Goal: Information Seeking & Learning: Compare options

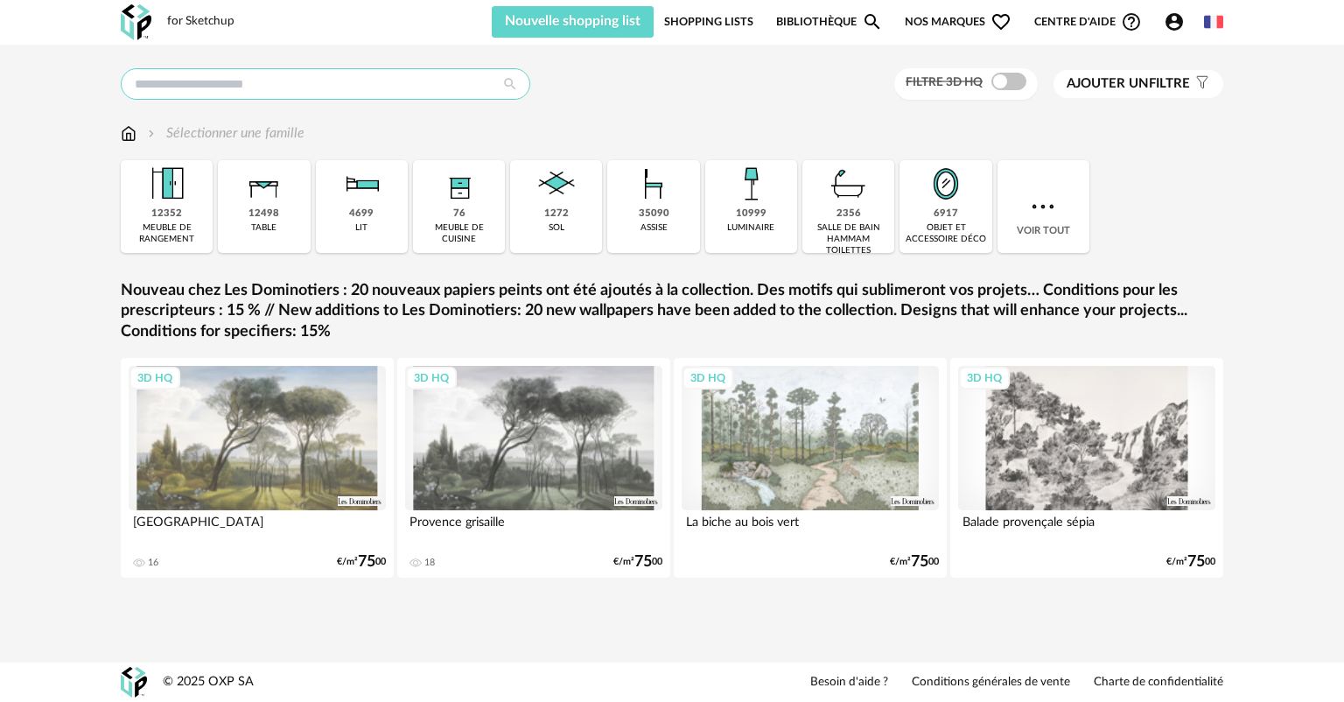
click at [229, 73] on input "text" at bounding box center [325, 83] width 409 height 31
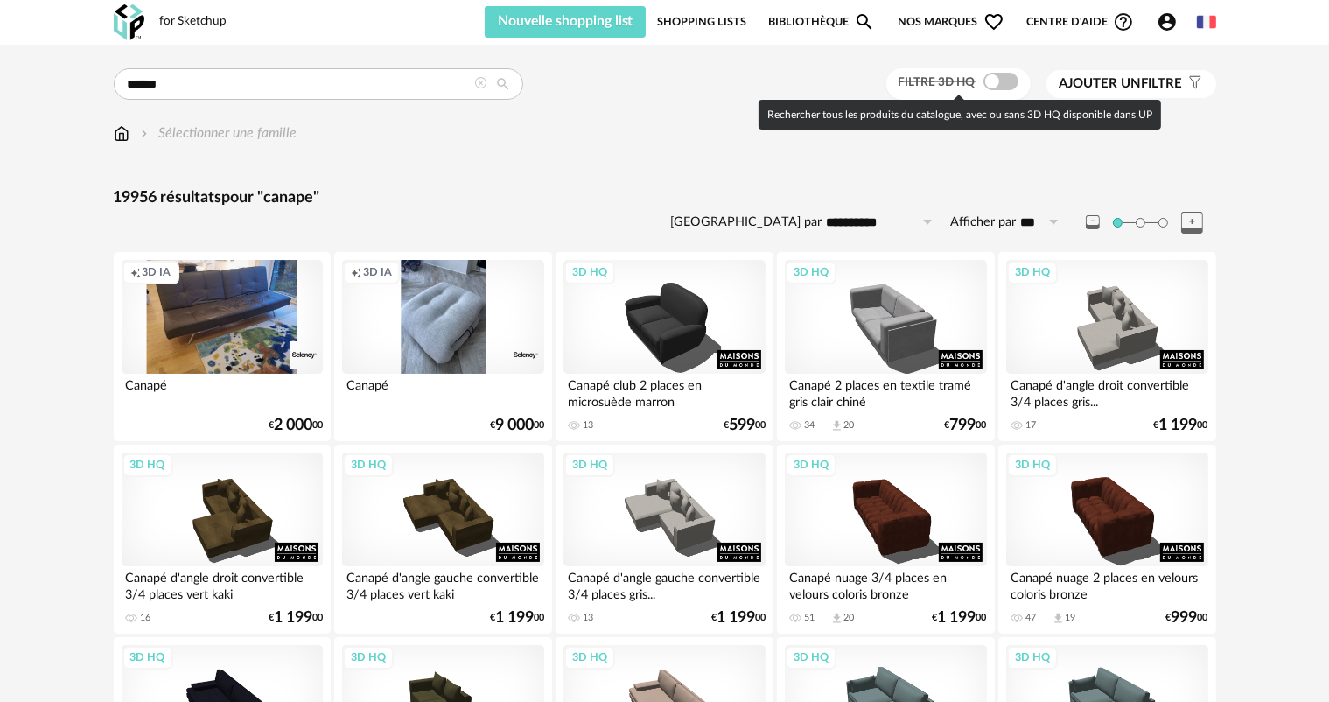
click at [927, 87] on span "Filtre 3D HQ" at bounding box center [936, 82] width 77 height 12
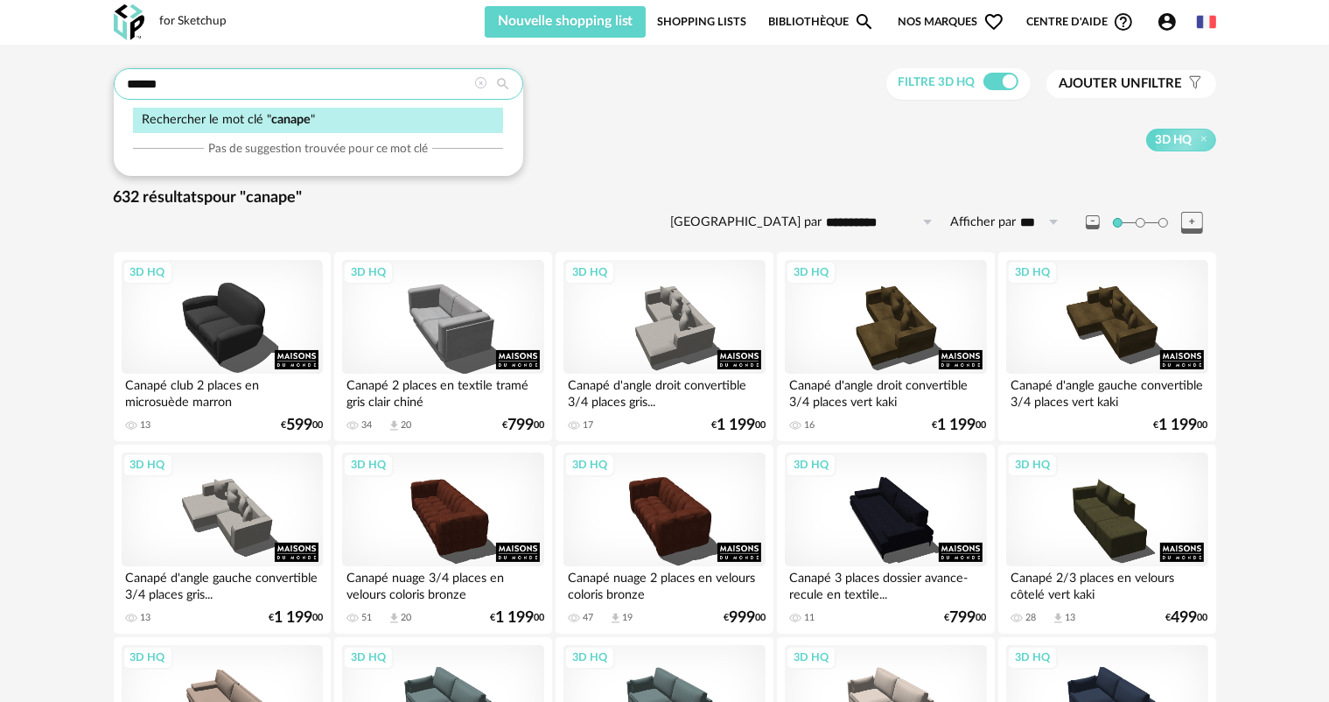
click at [192, 83] on input "******" at bounding box center [318, 83] width 409 height 31
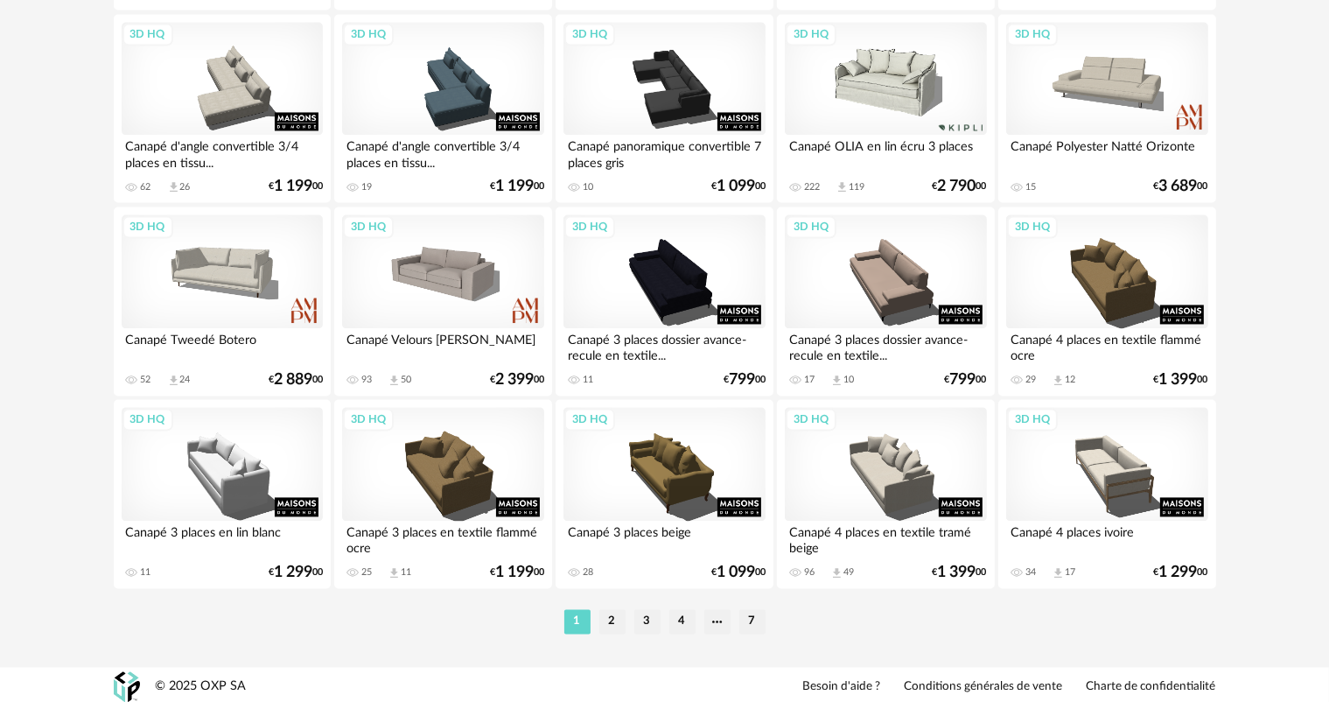
scroll to position [3515, 0]
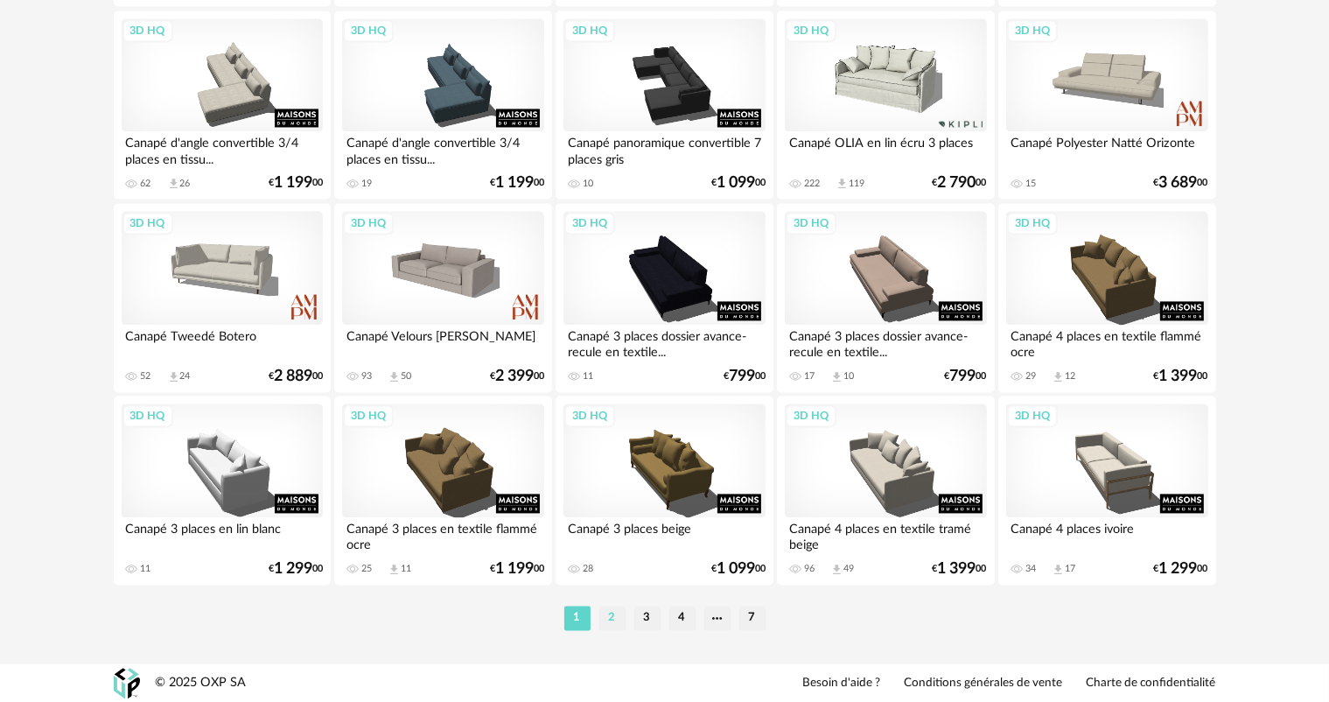
click at [613, 619] on li "2" at bounding box center [612, 617] width 26 height 24
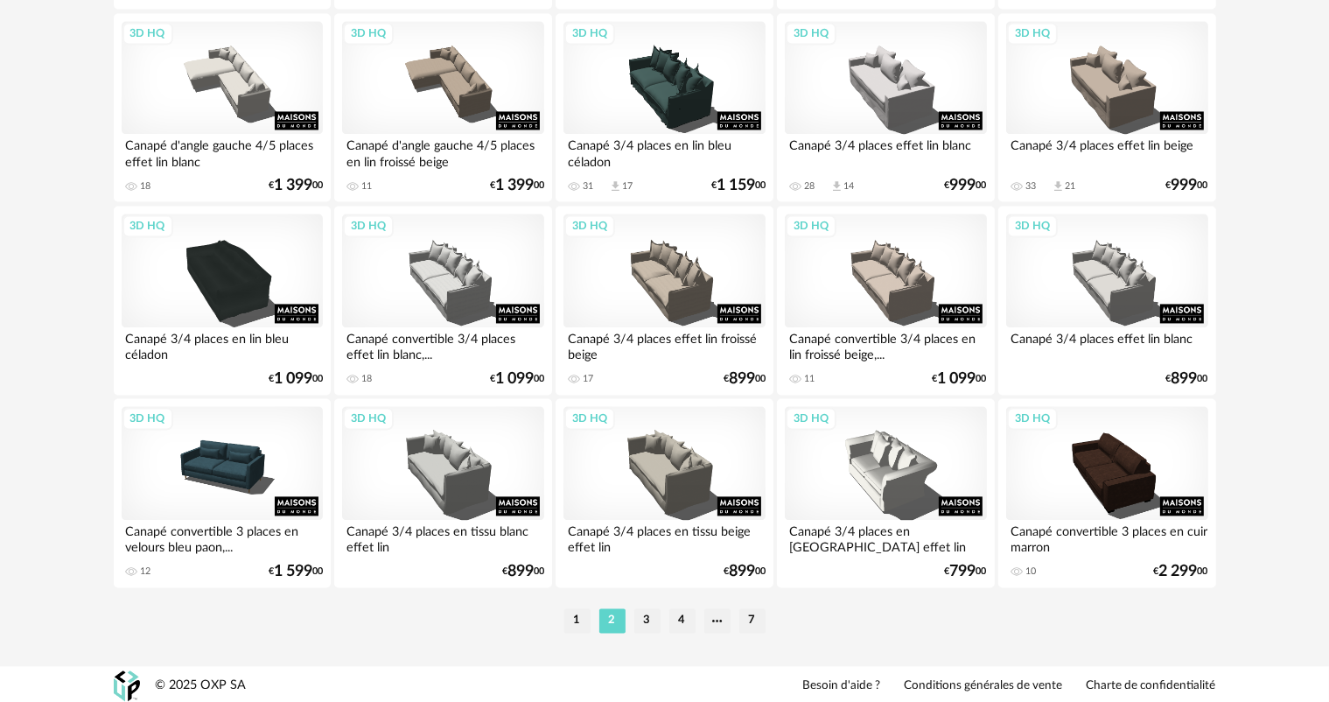
scroll to position [3515, 0]
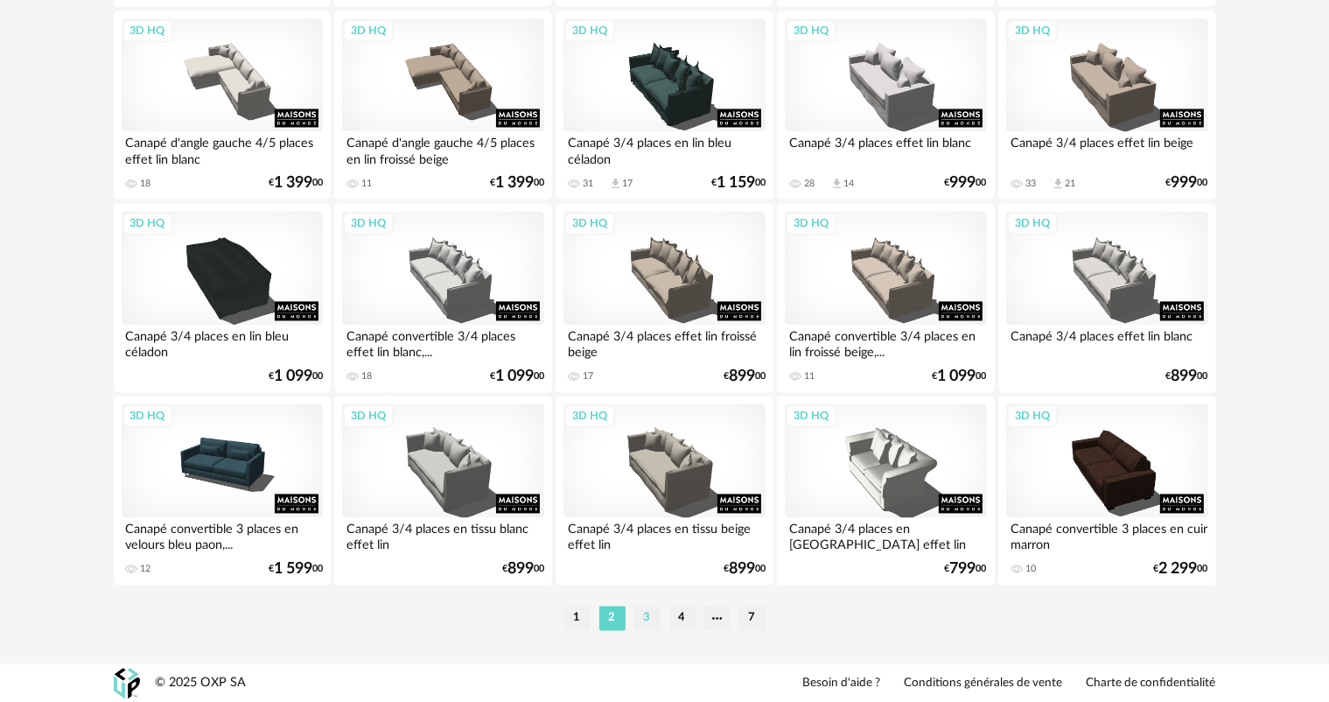
click at [647, 614] on li "3" at bounding box center [647, 617] width 26 height 24
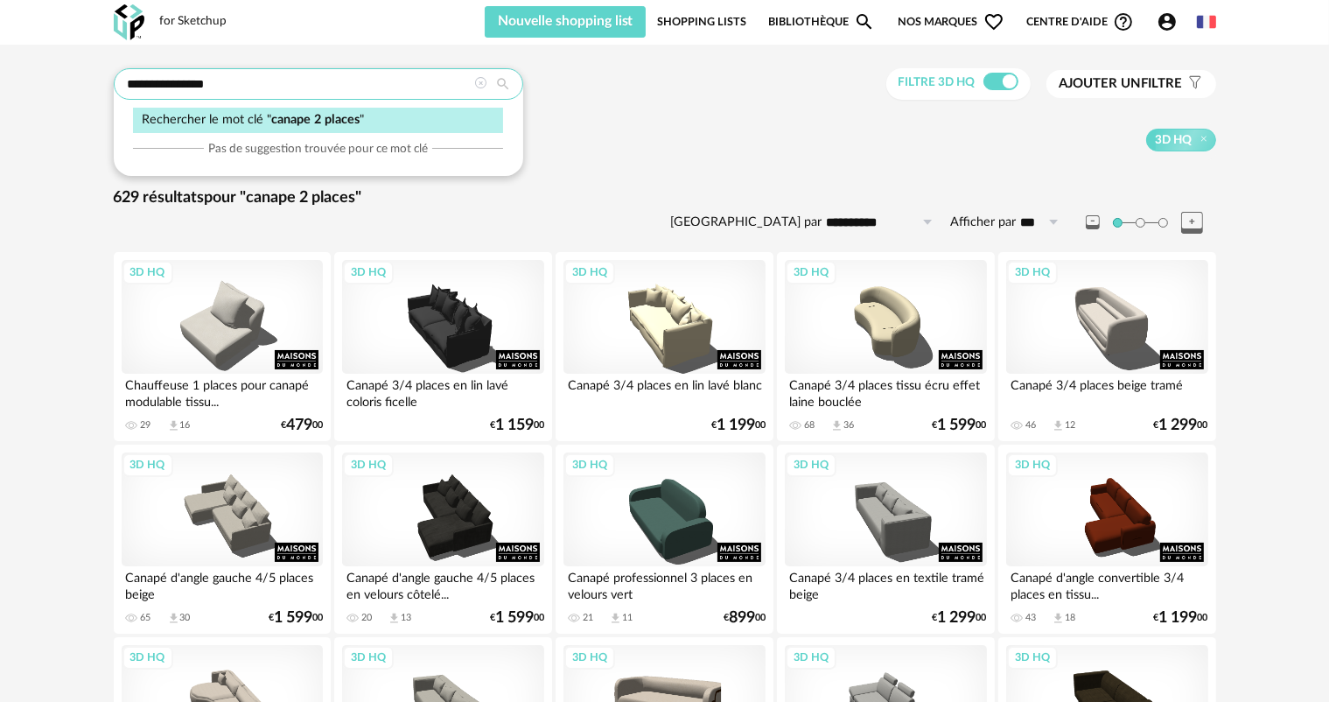
click at [227, 81] on input "**********" at bounding box center [318, 83] width 409 height 31
drag, startPoint x: 168, startPoint y: 80, endPoint x: 294, endPoint y: 102, distance: 127.8
click at [294, 100] on div "**********" at bounding box center [318, 83] width 409 height 31
type input "******"
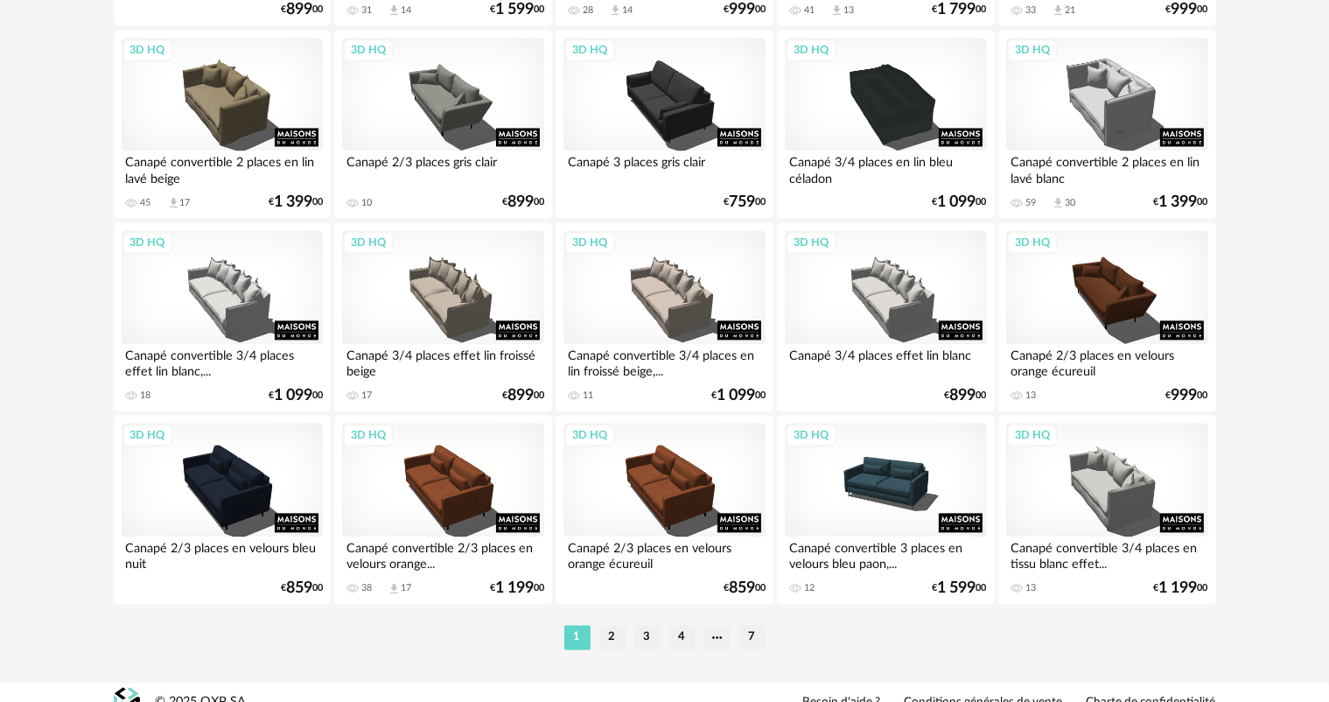
scroll to position [3499, 0]
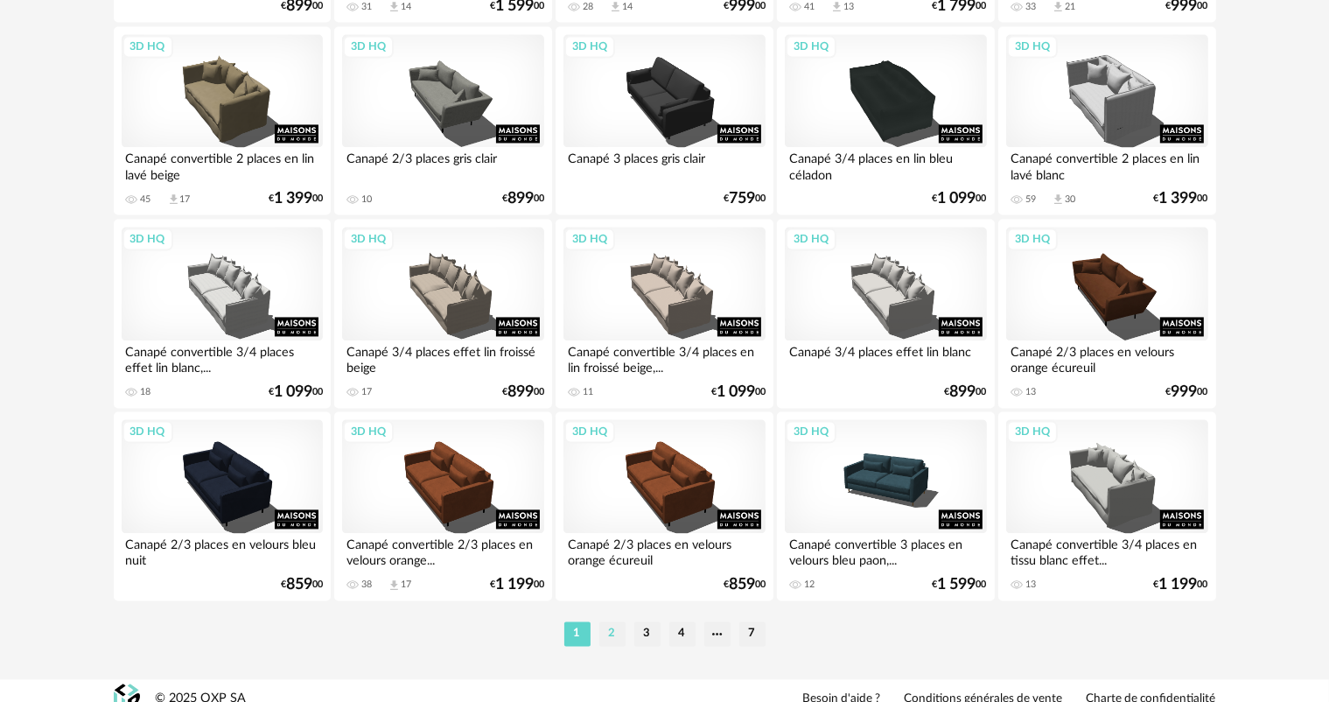
click at [612, 634] on li "2" at bounding box center [612, 633] width 26 height 24
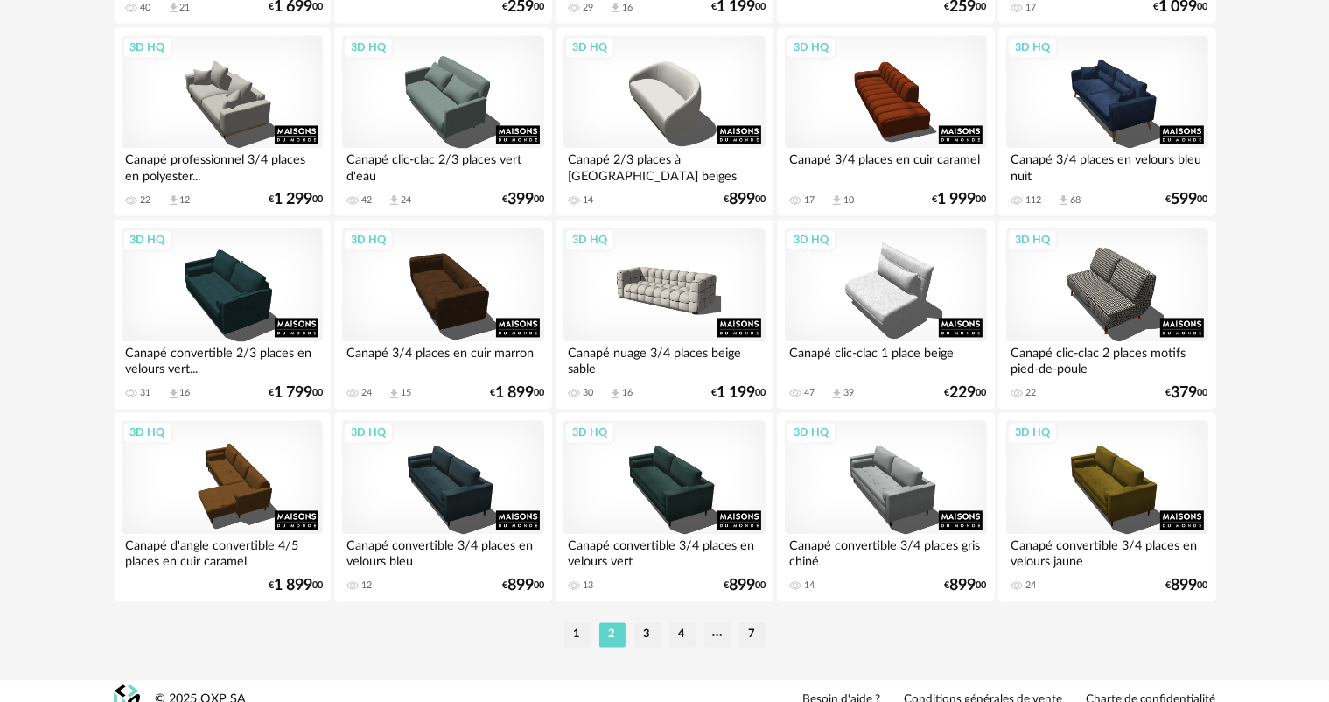
scroll to position [3499, 0]
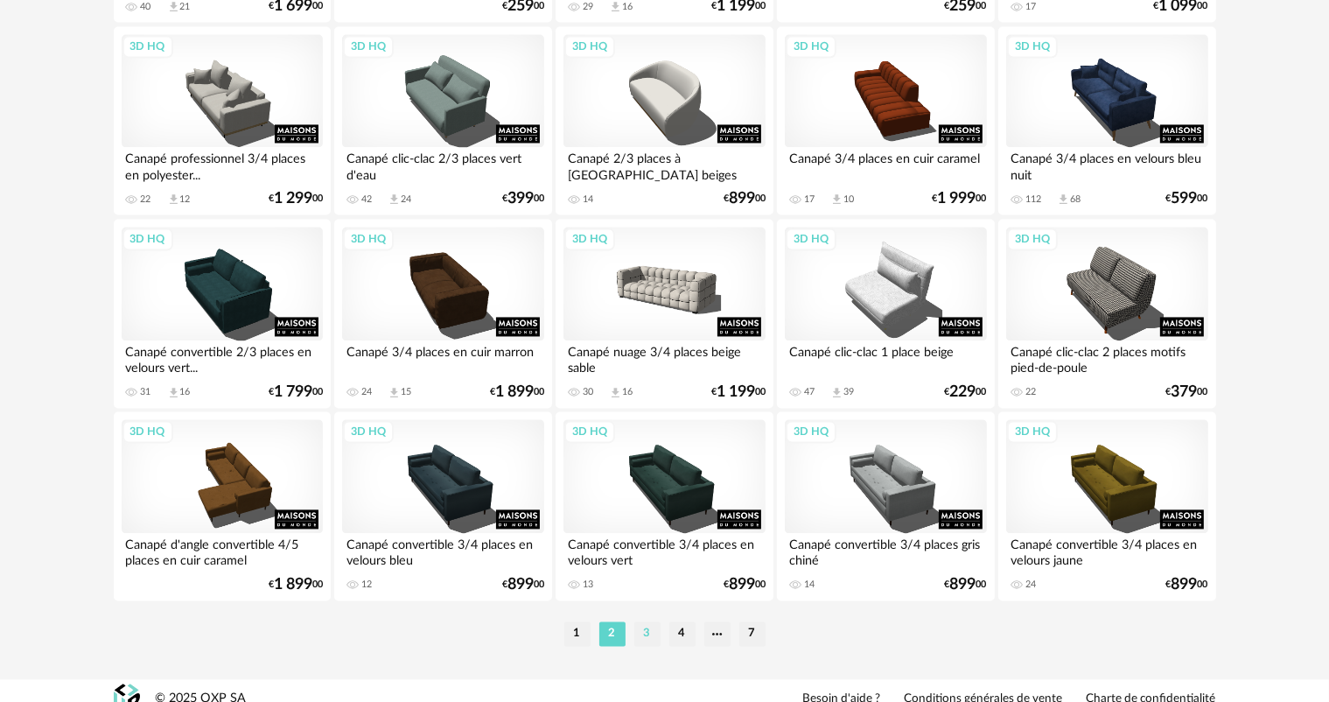
click at [644, 630] on li "3" at bounding box center [647, 633] width 26 height 24
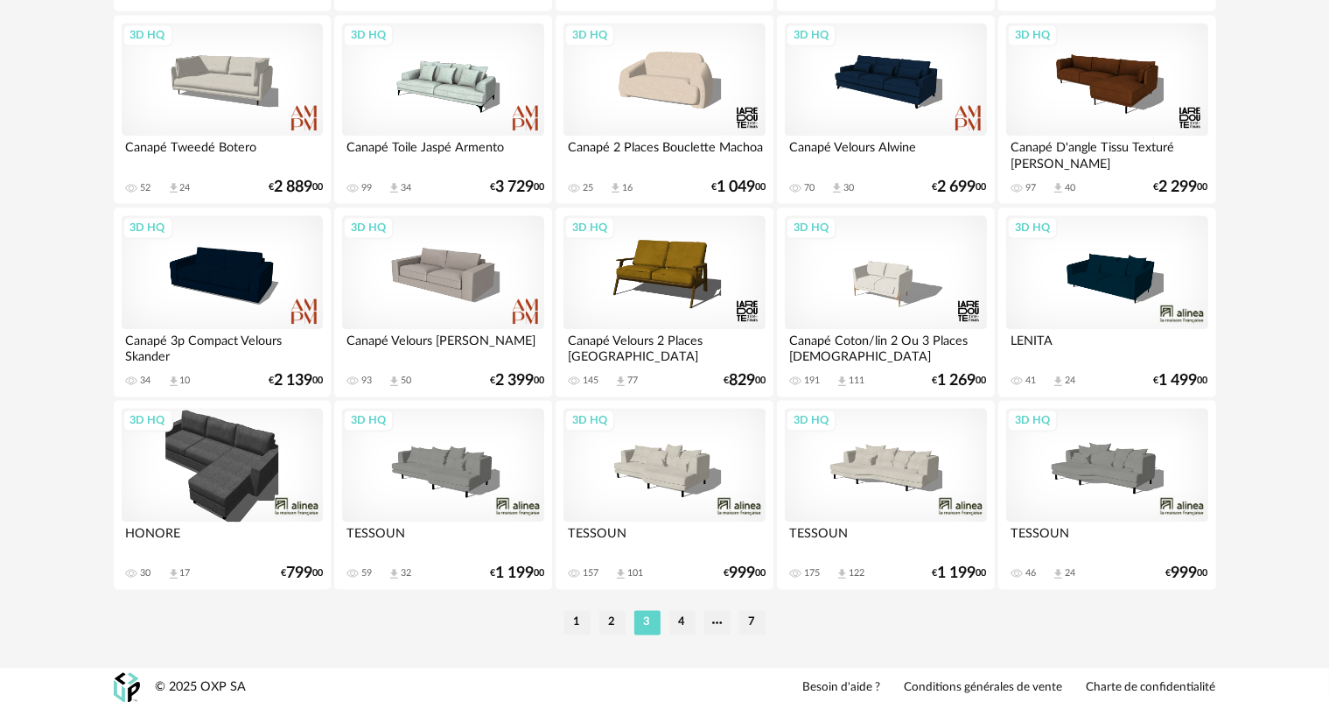
scroll to position [3515, 0]
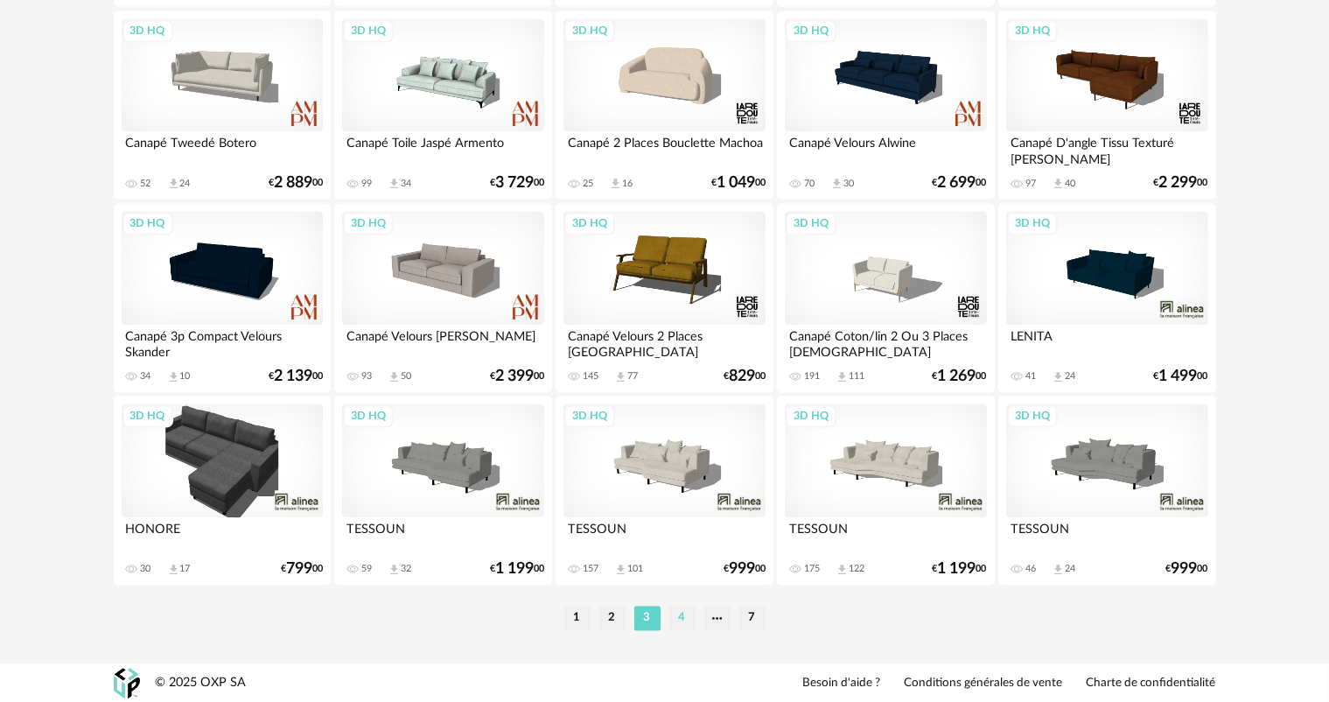
click at [689, 618] on li "4" at bounding box center [682, 617] width 26 height 24
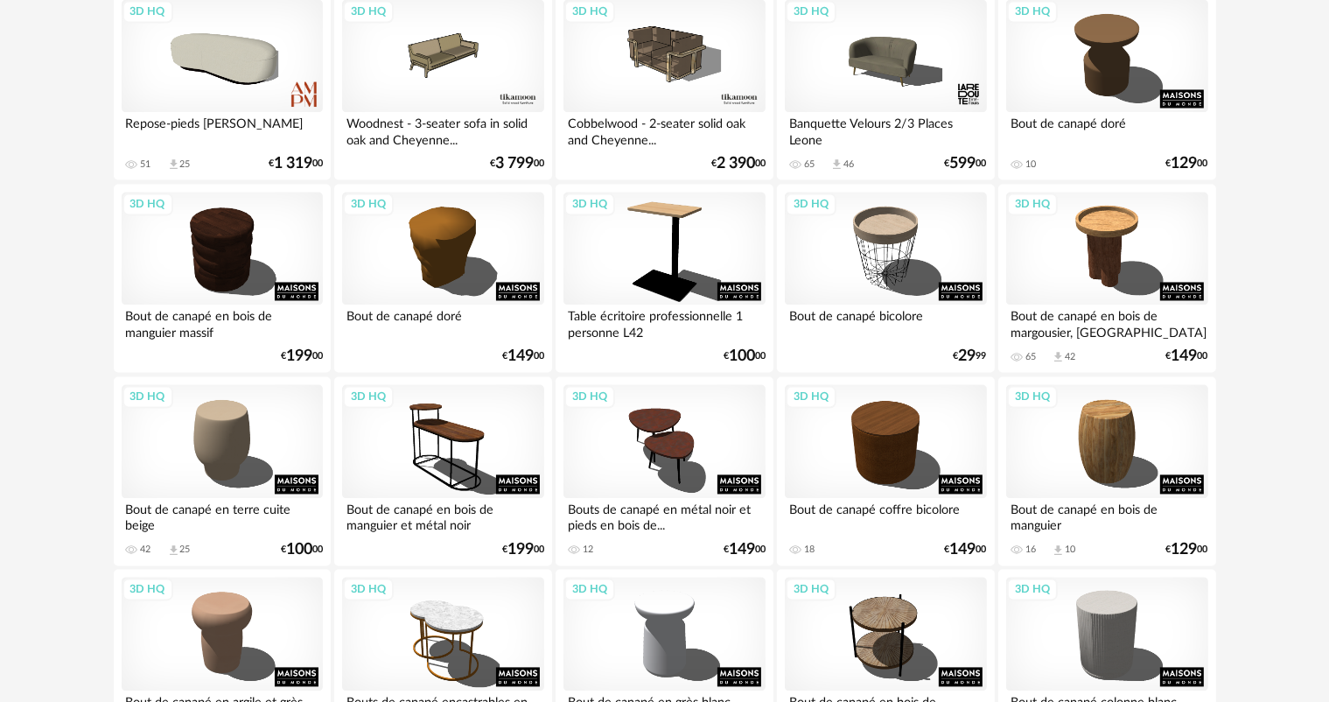
scroll to position [3499, 0]
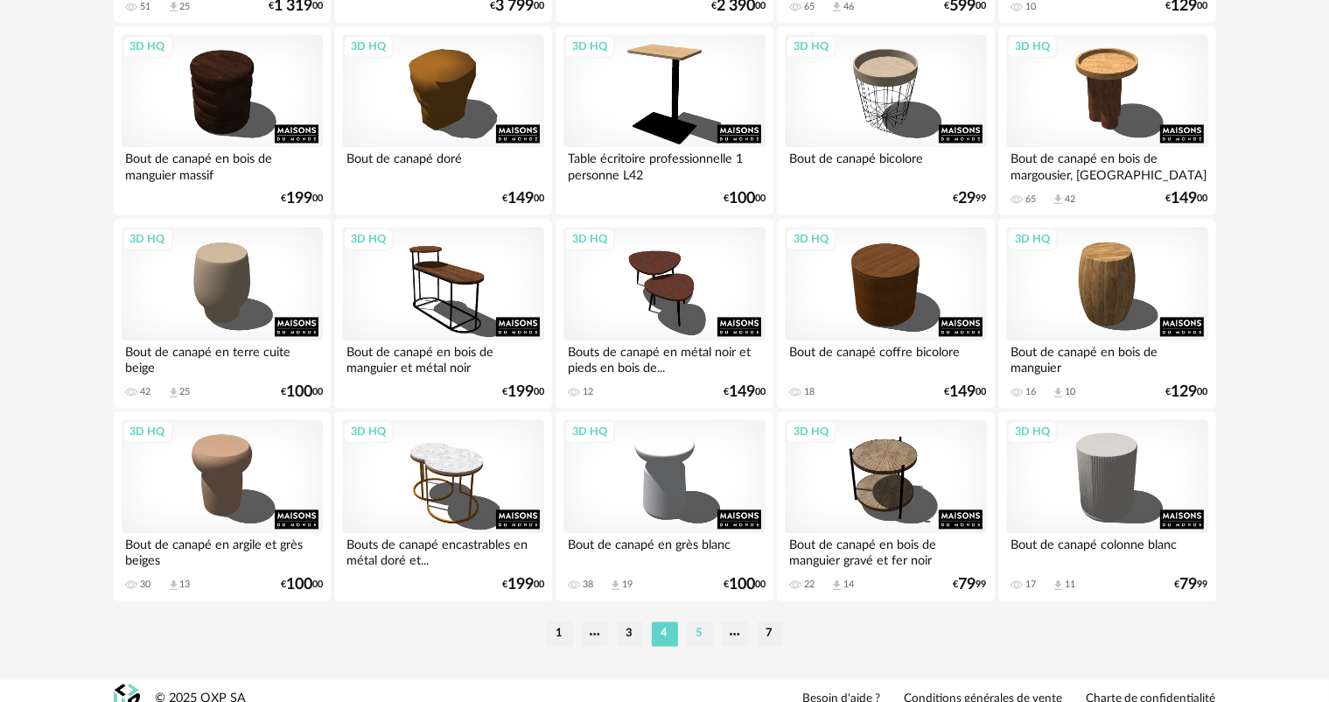
click at [703, 632] on li "5" at bounding box center [700, 633] width 26 height 24
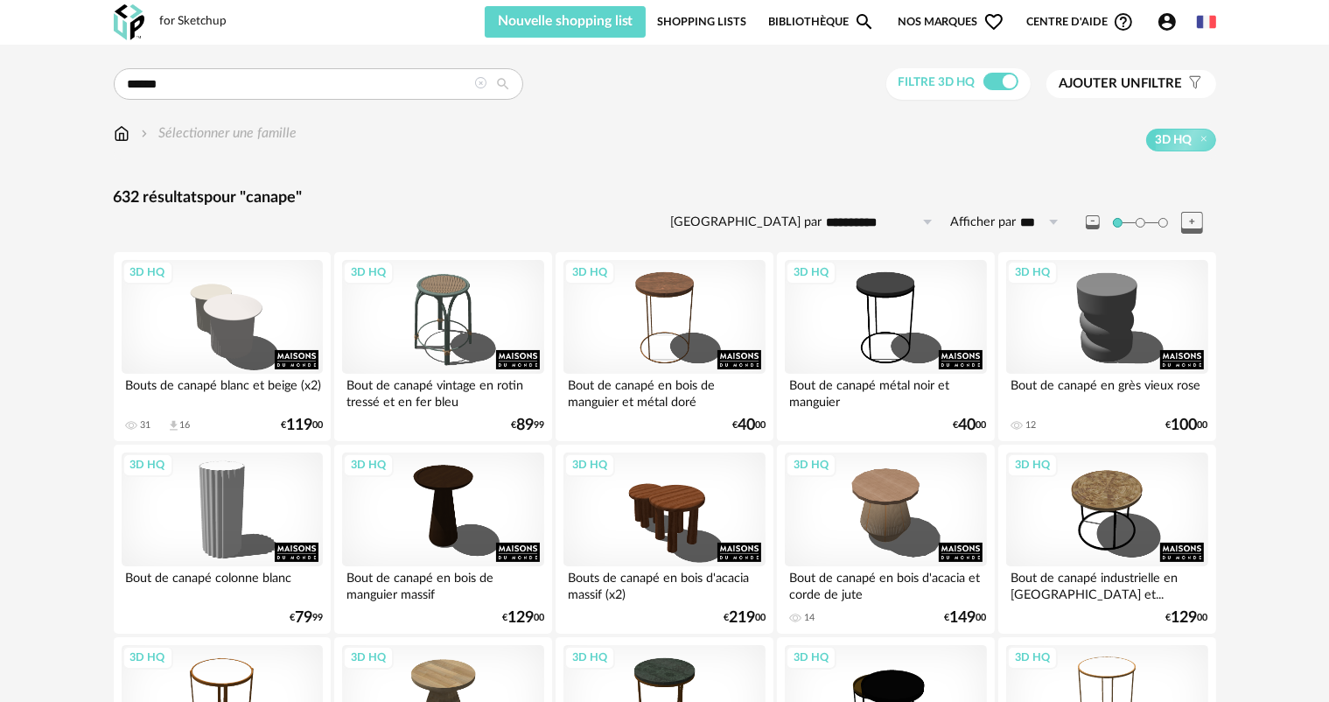
click at [128, 130] on img at bounding box center [122, 133] width 16 height 20
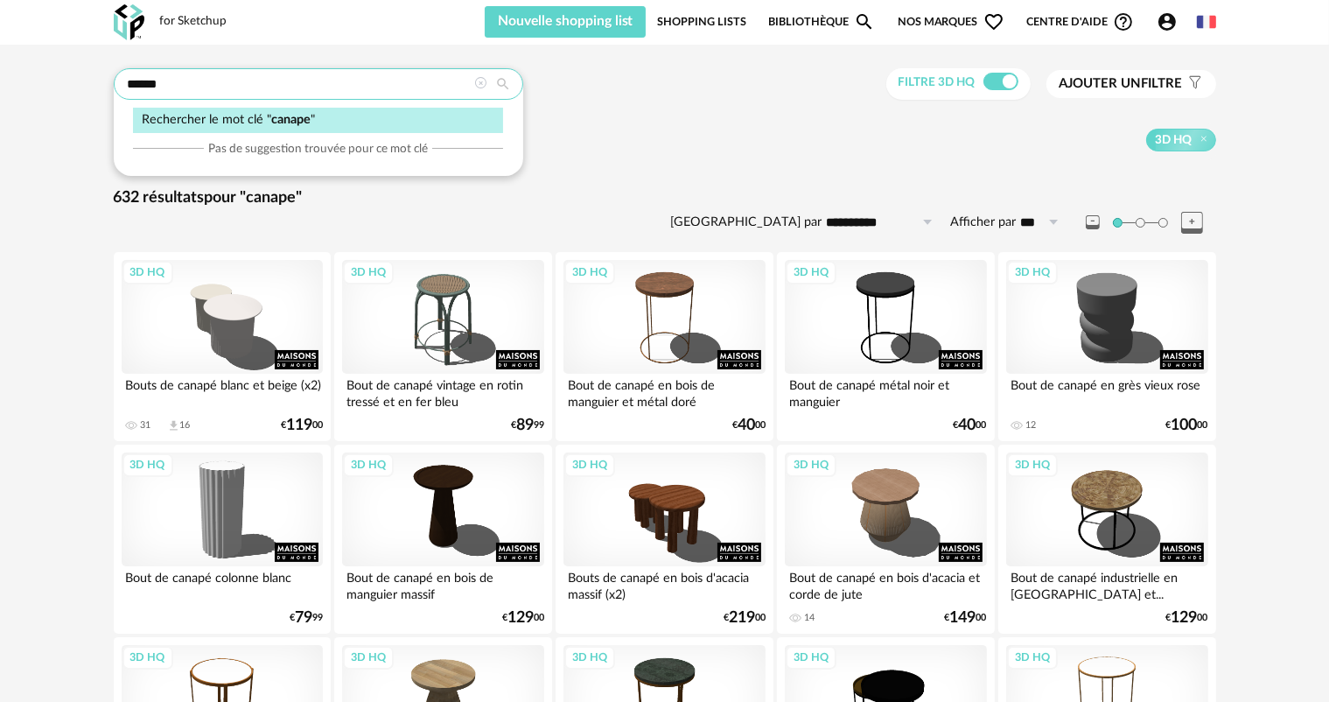
drag, startPoint x: 182, startPoint y: 82, endPoint x: 98, endPoint y: 86, distance: 84.0
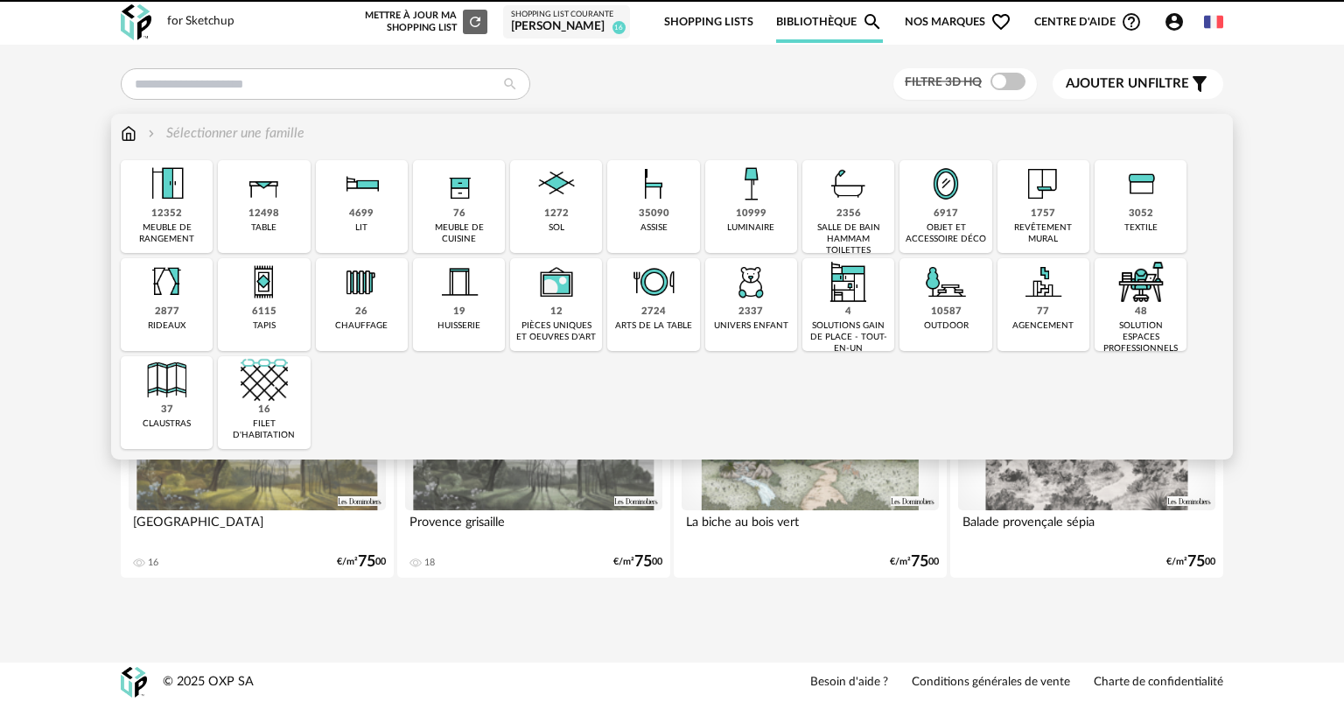
click at [129, 130] on img at bounding box center [129, 133] width 16 height 20
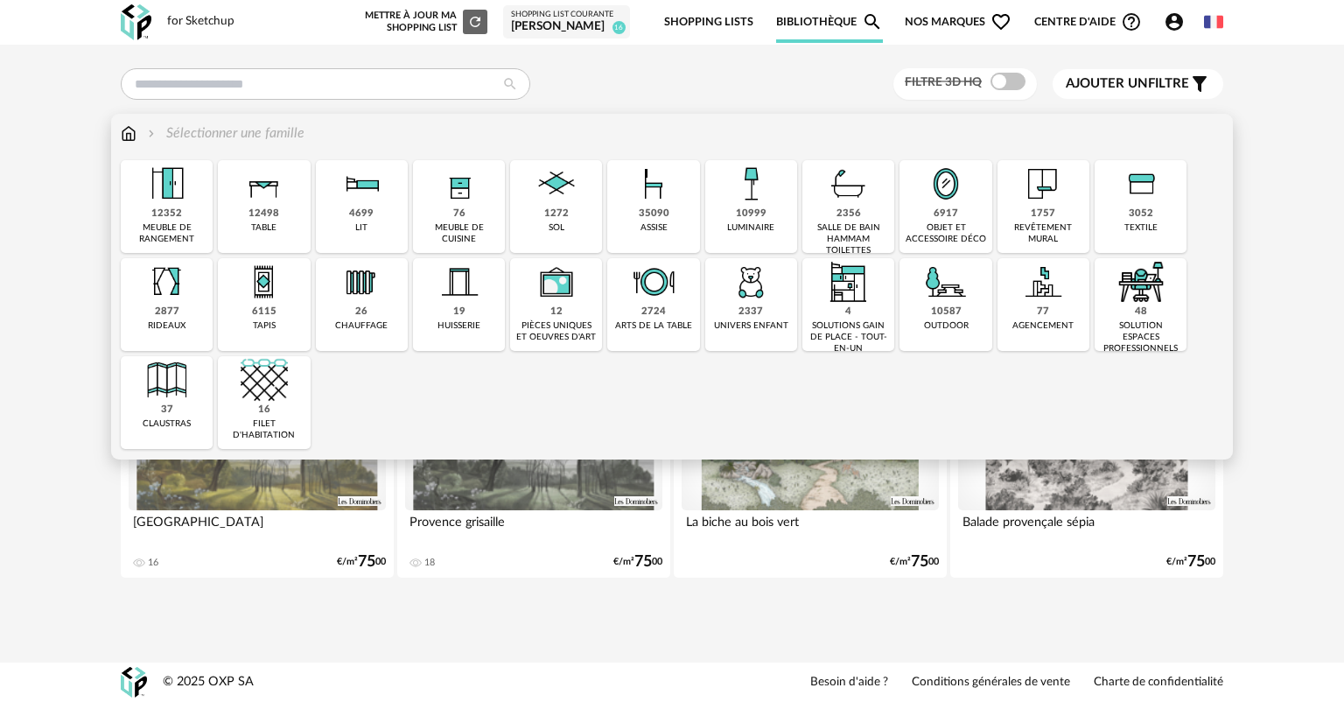
click at [186, 228] on div "meuble de rangement" at bounding box center [166, 233] width 81 height 23
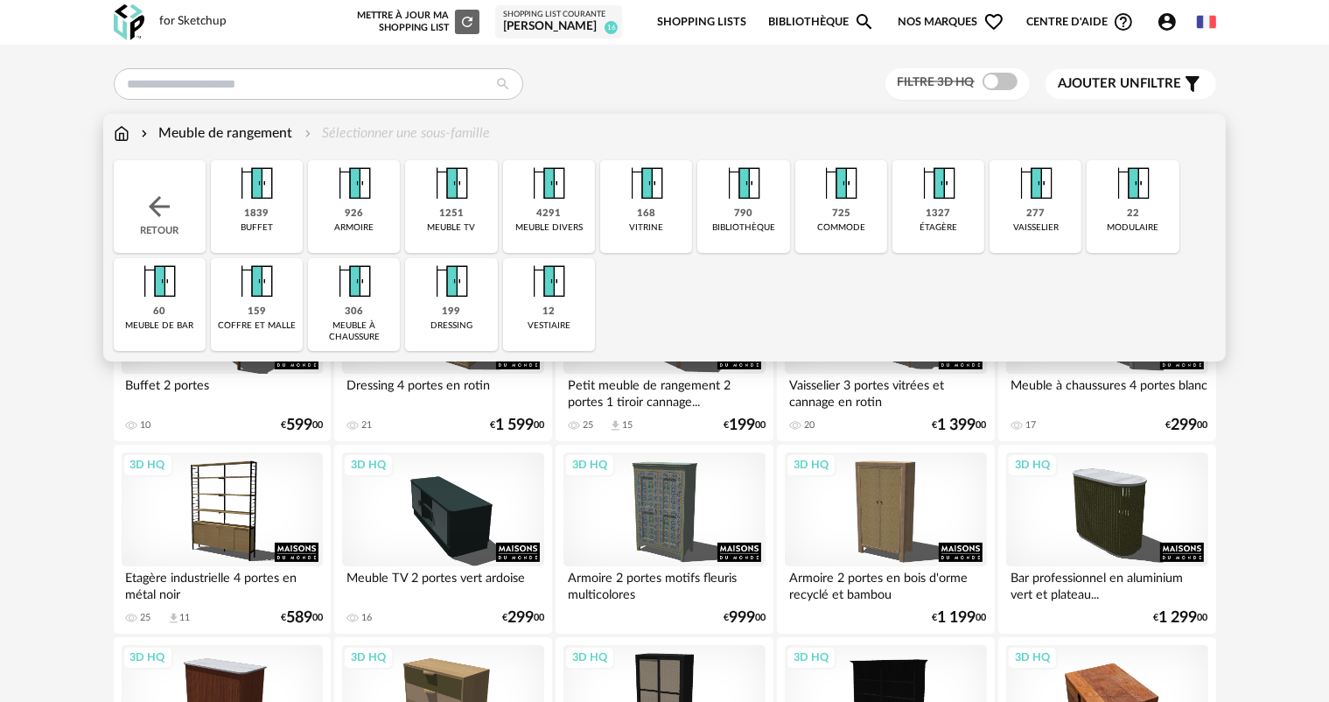
click at [161, 208] on img at bounding box center [158, 206] width 31 height 31
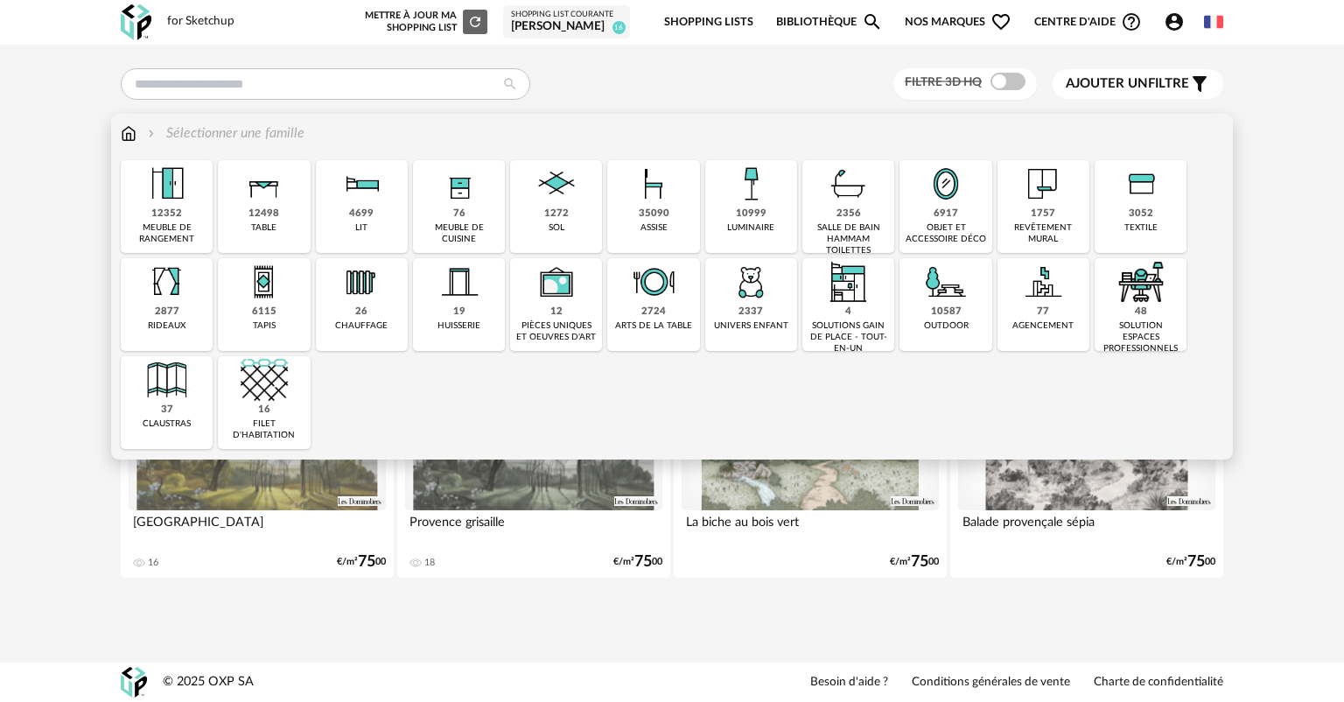
click at [644, 219] on div "35090" at bounding box center [654, 213] width 31 height 13
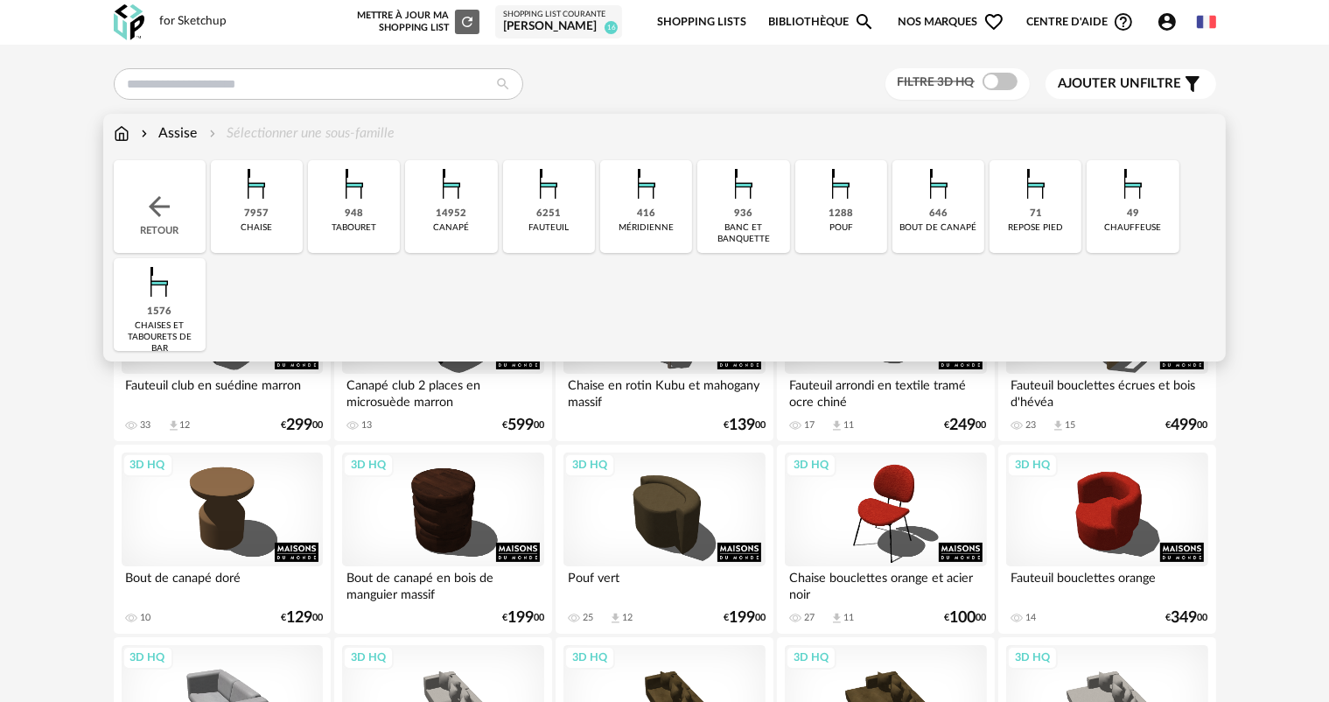
click at [458, 224] on div "canapé" at bounding box center [452, 227] width 36 height 11
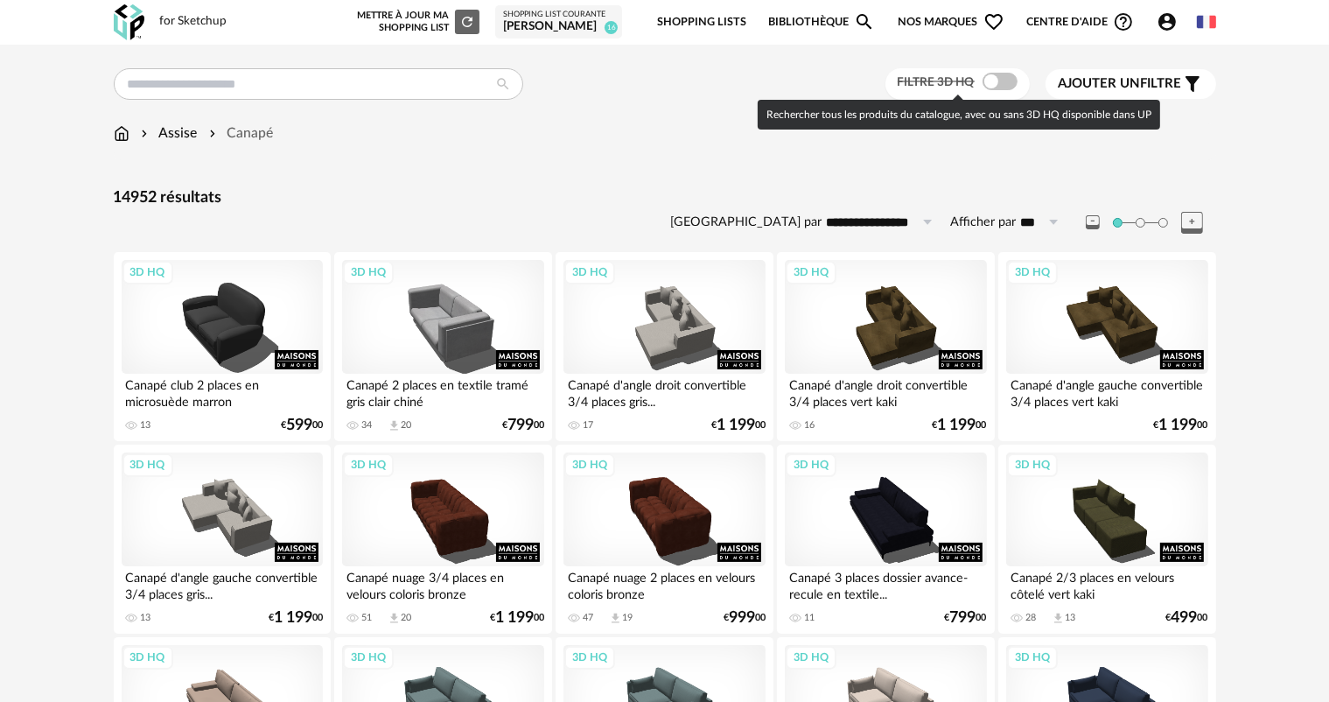
click at [917, 84] on span "Filtre 3D HQ" at bounding box center [935, 82] width 77 height 12
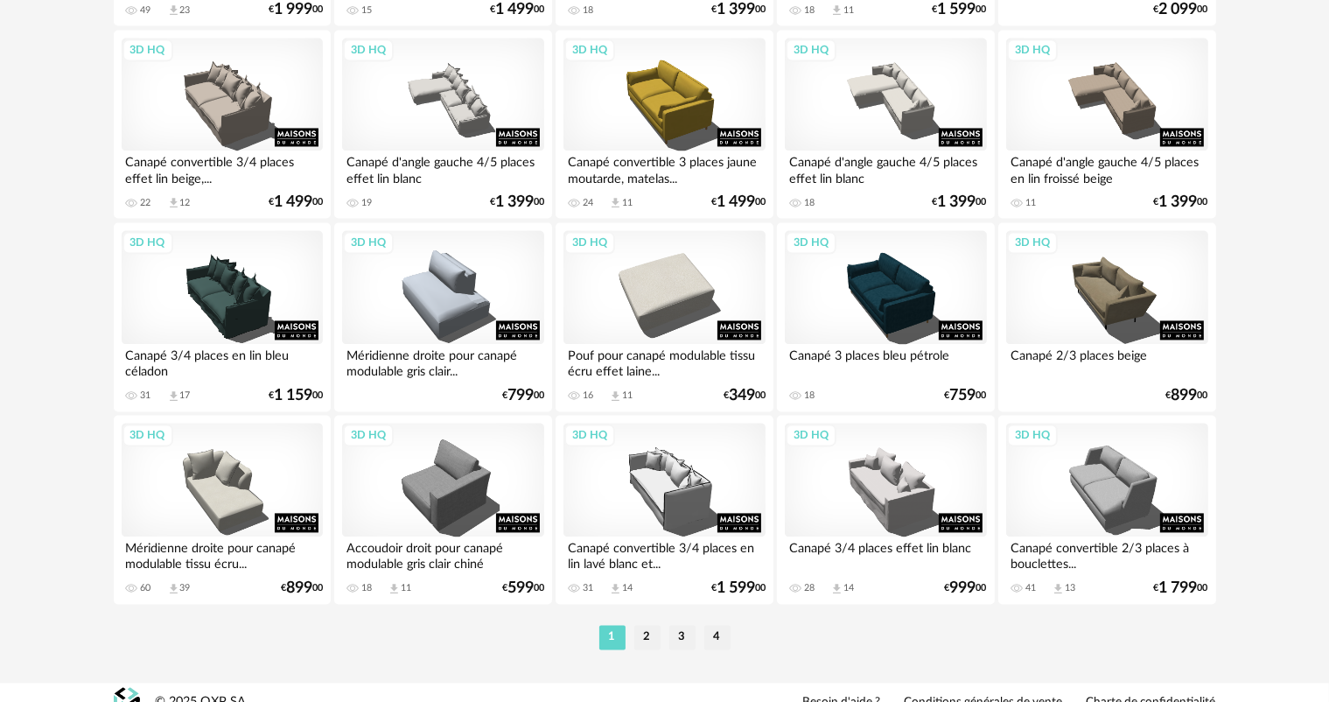
scroll to position [3499, 0]
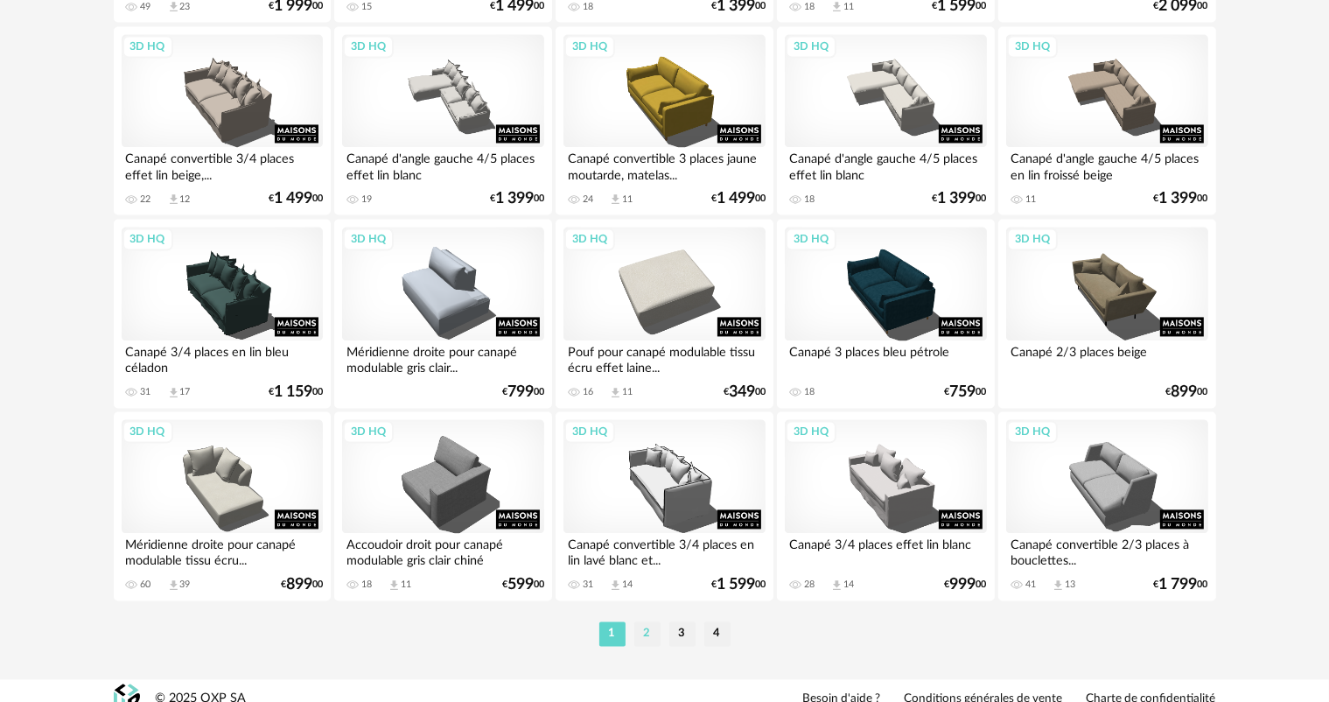
click at [651, 635] on li "2" at bounding box center [647, 633] width 26 height 24
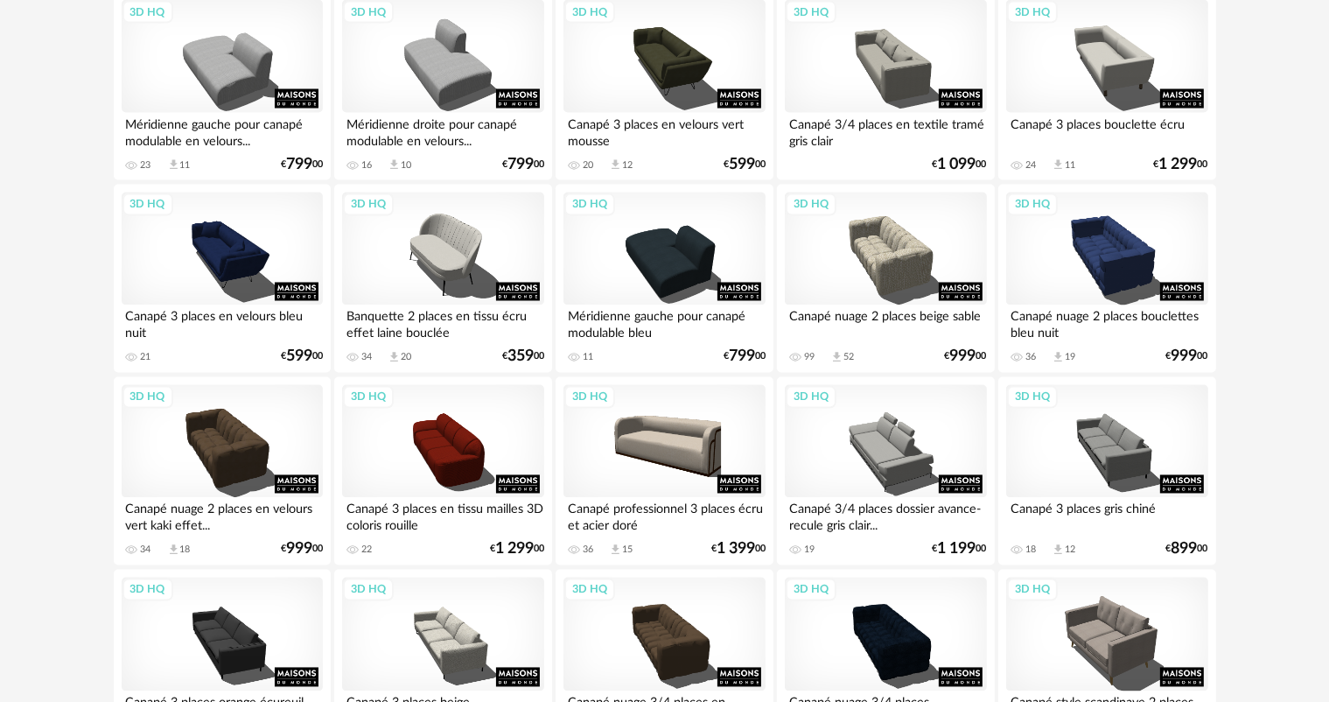
scroll to position [3149, 0]
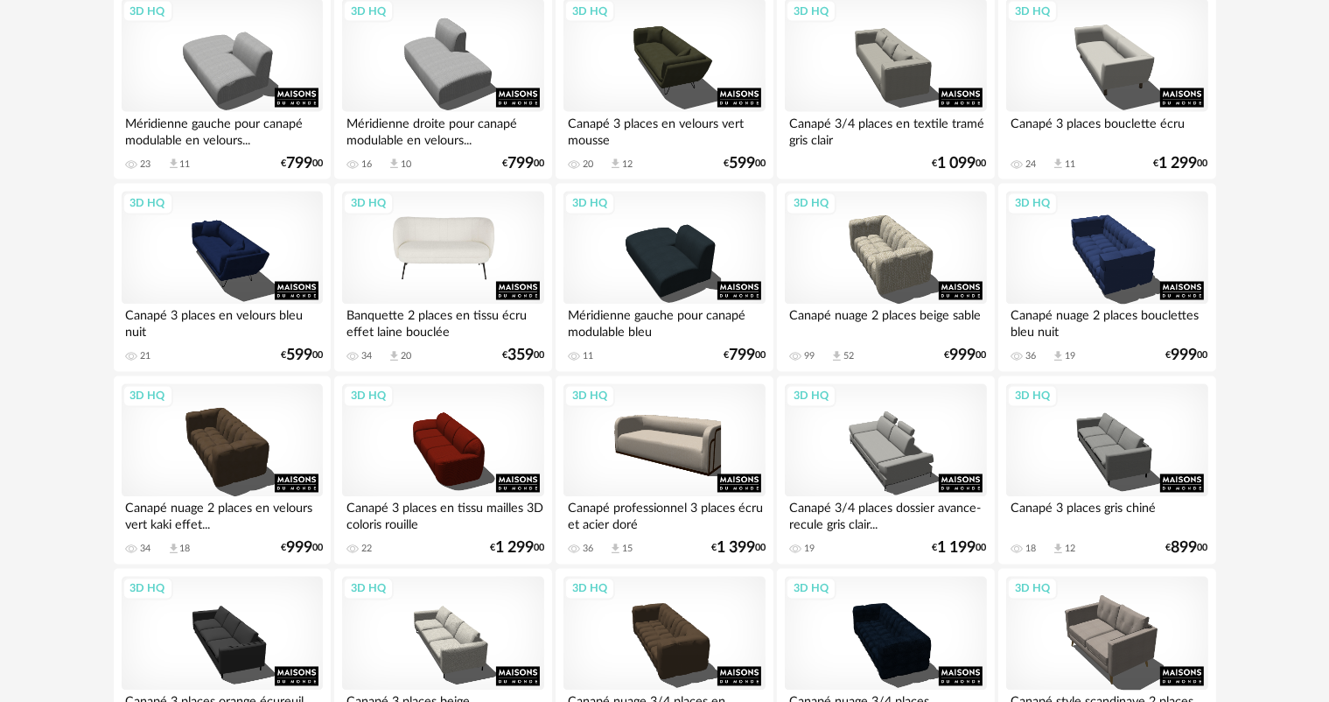
click at [462, 277] on div "3D HQ" at bounding box center [442, 249] width 201 height 114
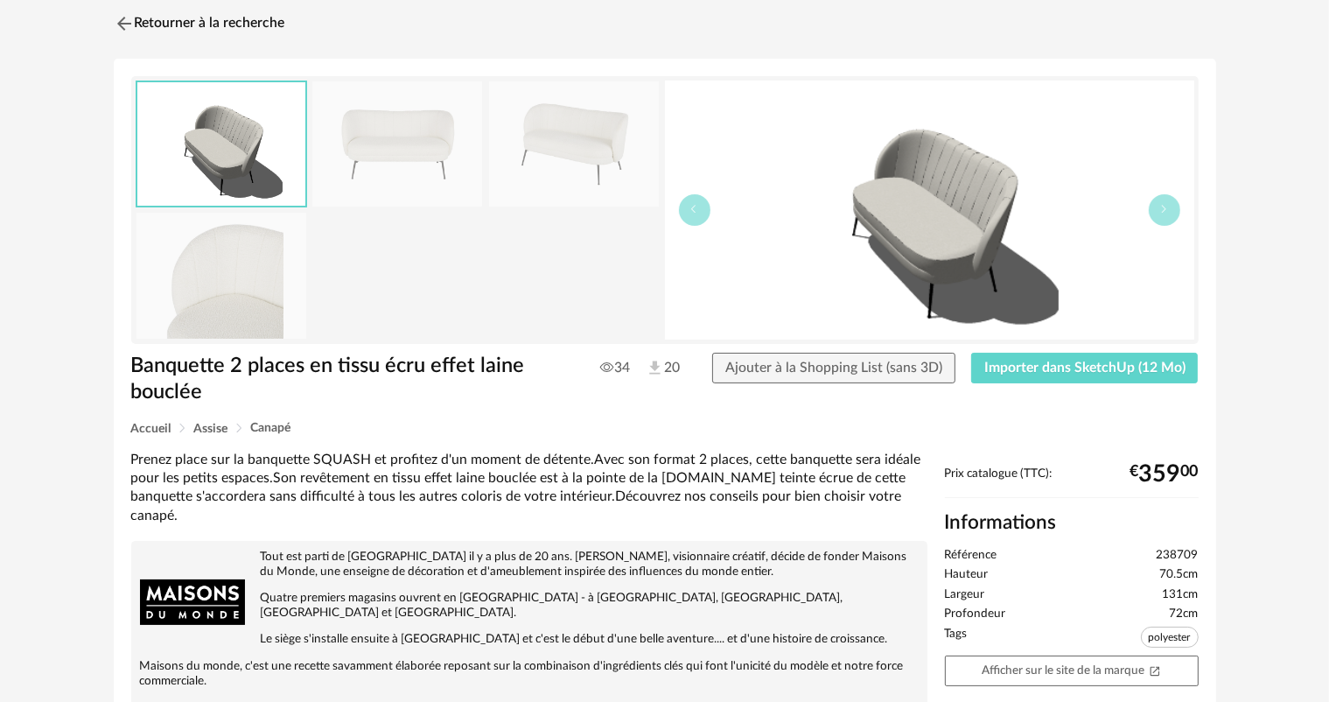
scroll to position [87, 0]
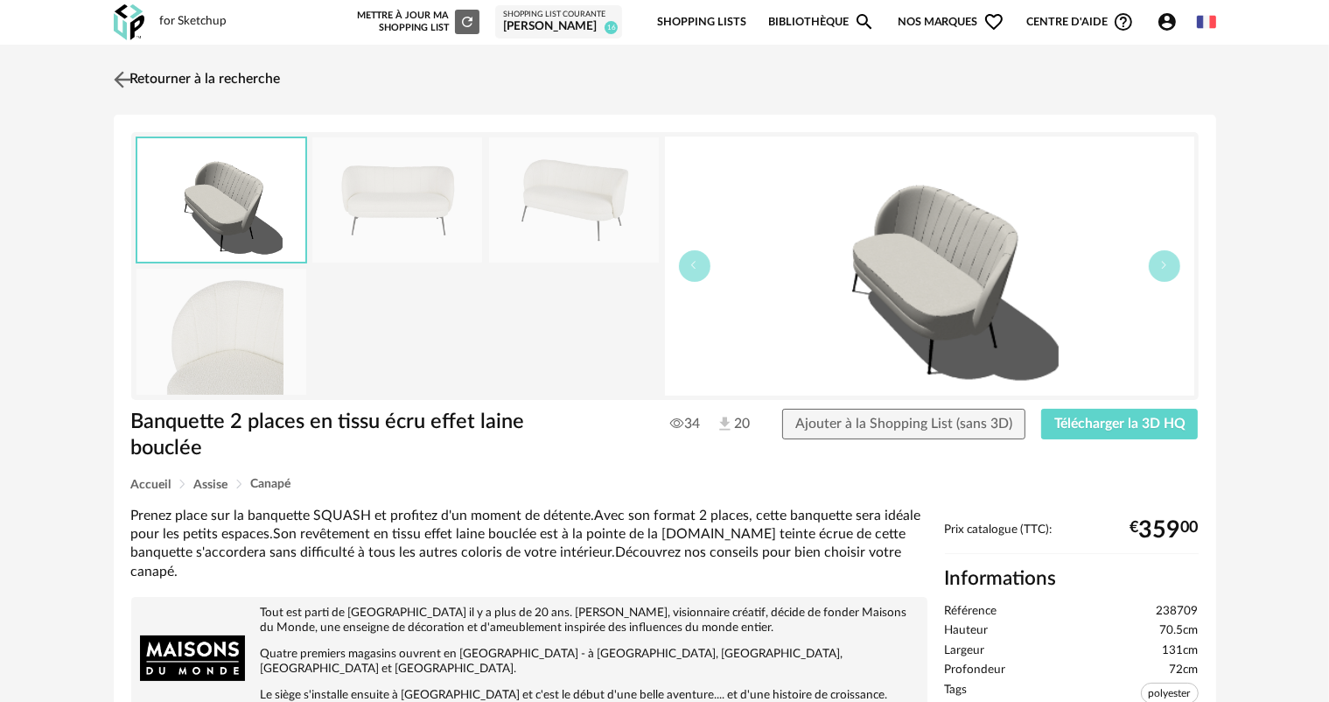
click at [120, 74] on img at bounding box center [121, 78] width 25 height 25
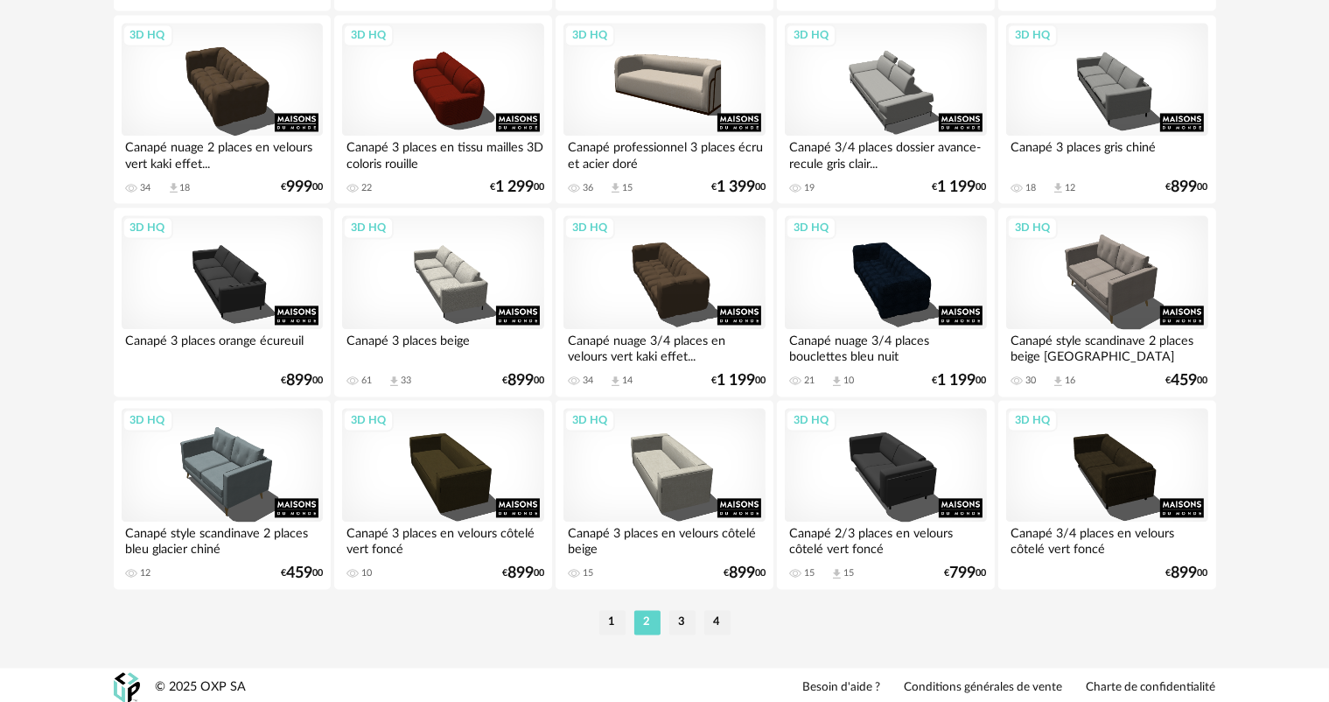
scroll to position [3515, 0]
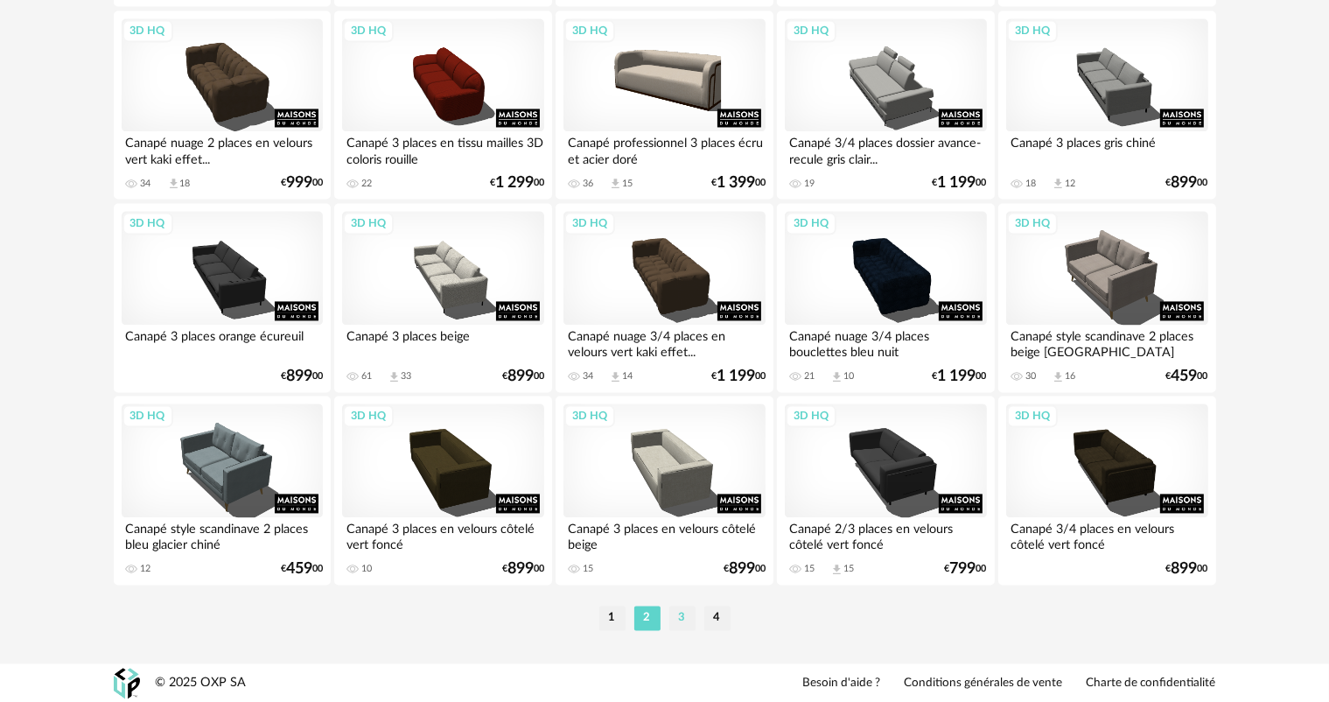
click at [679, 617] on li "3" at bounding box center [682, 617] width 26 height 24
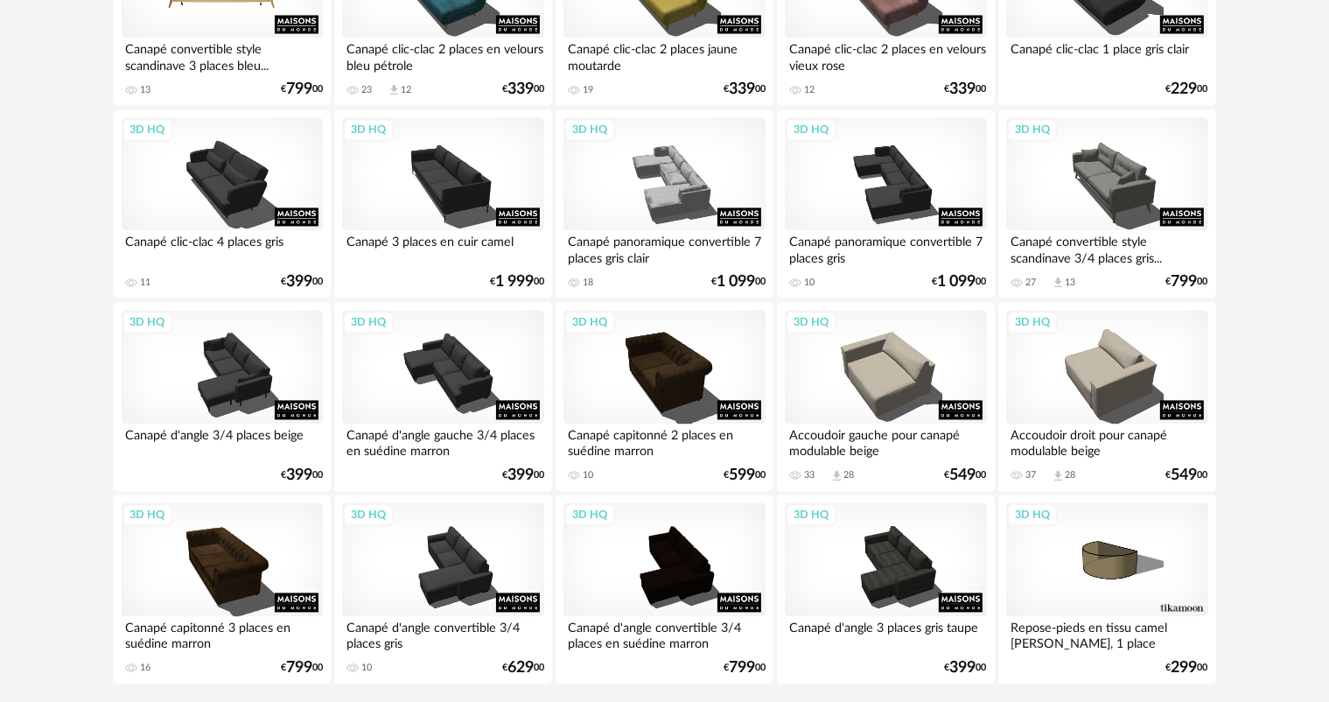
scroll to position [3499, 0]
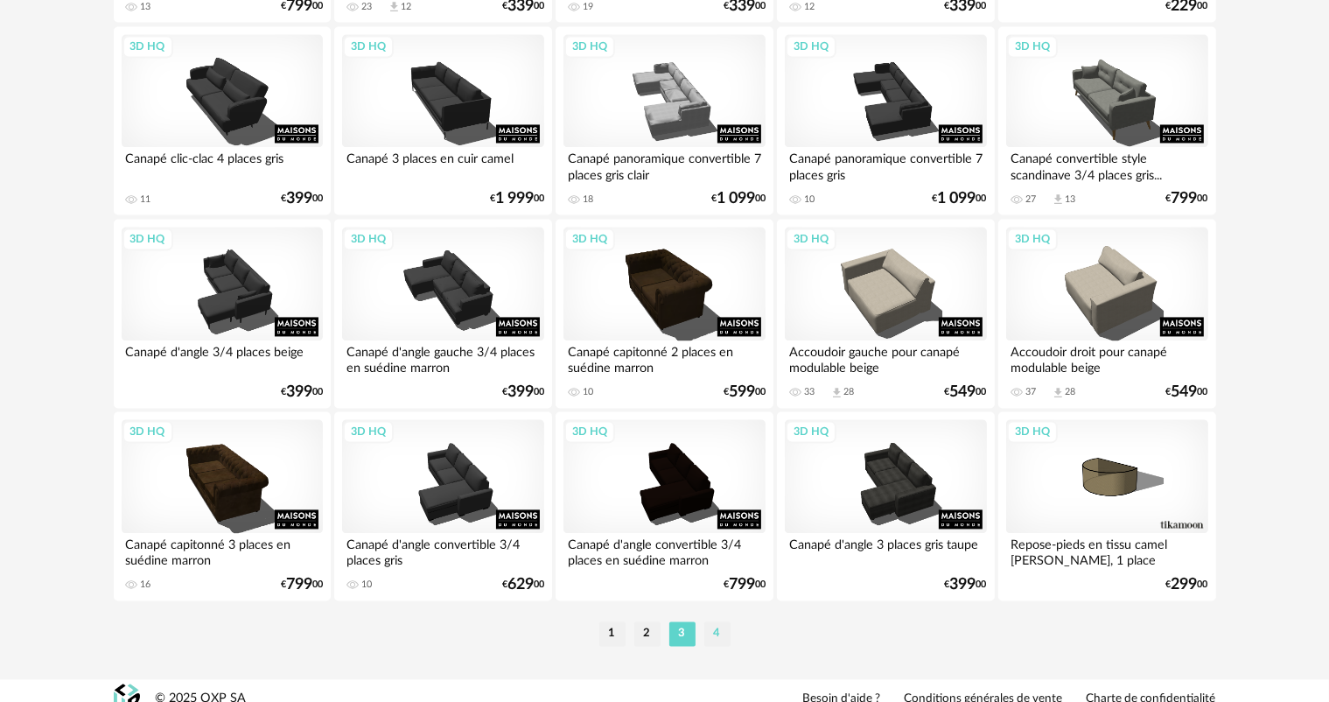
click at [721, 630] on li "4" at bounding box center [717, 633] width 26 height 24
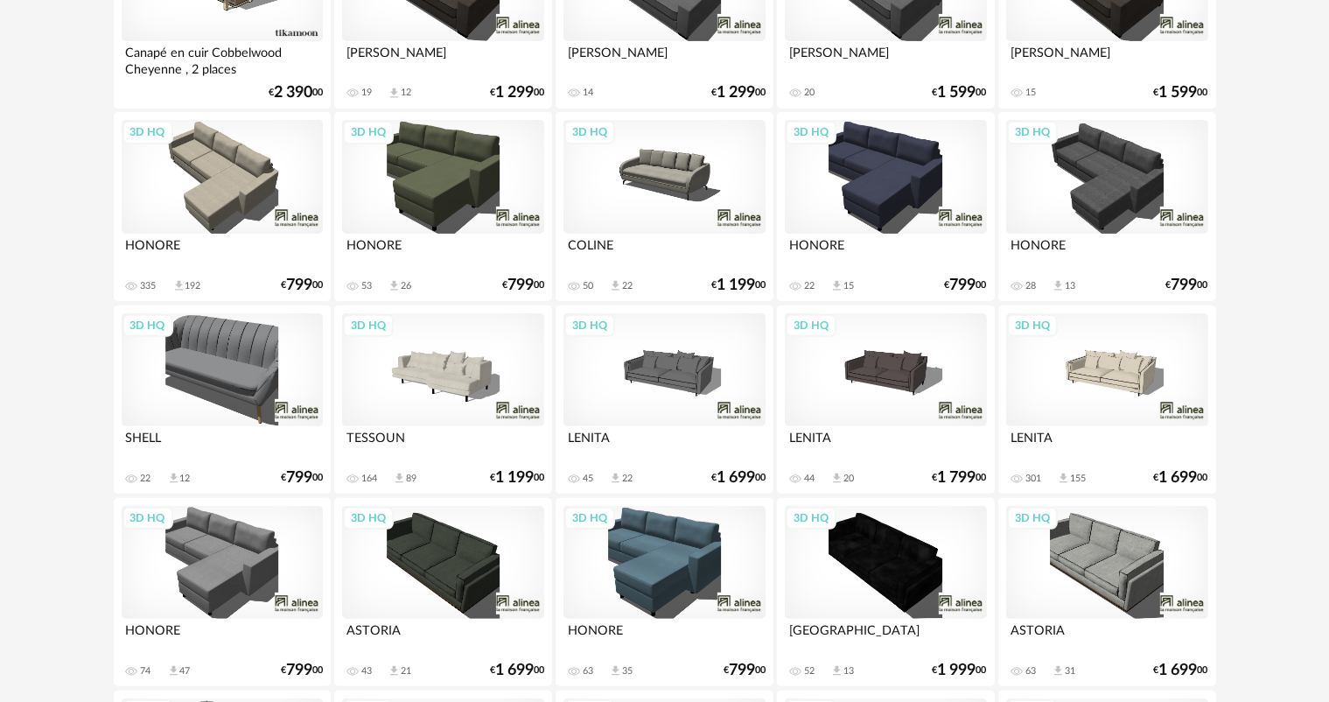
scroll to position [602, 0]
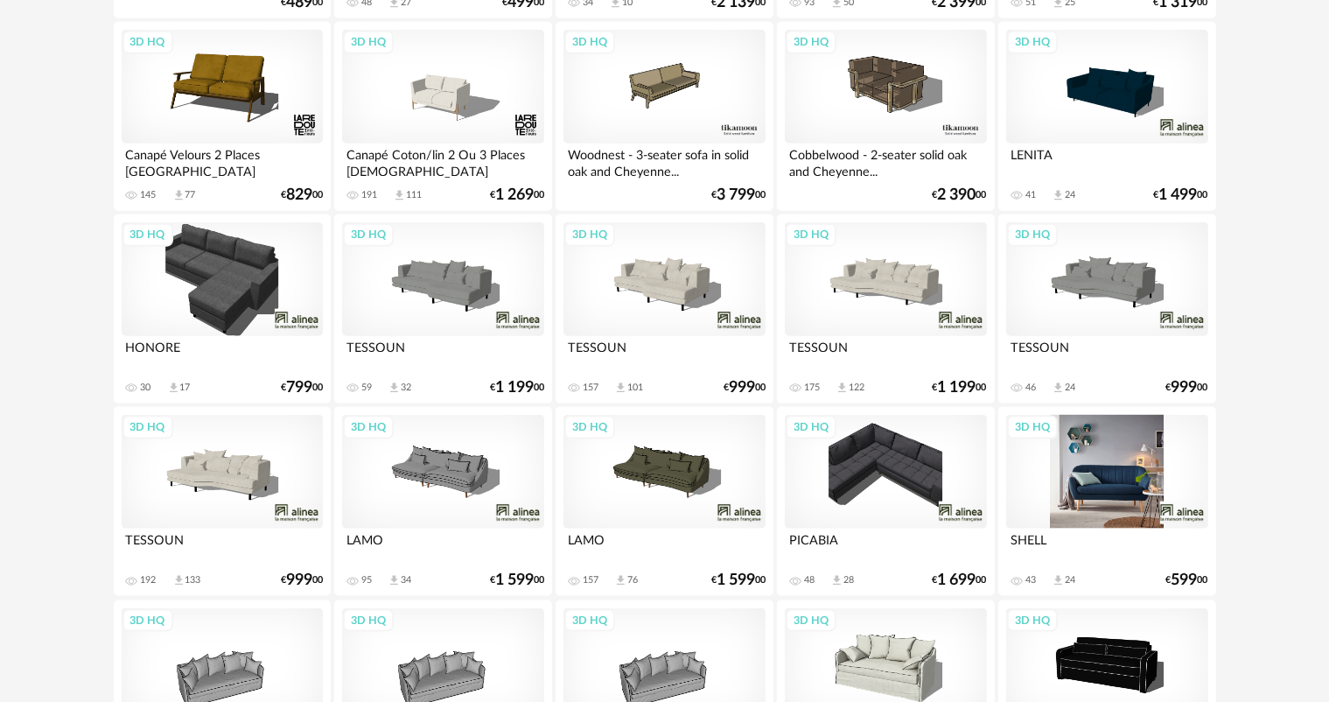
scroll to position [2187, 0]
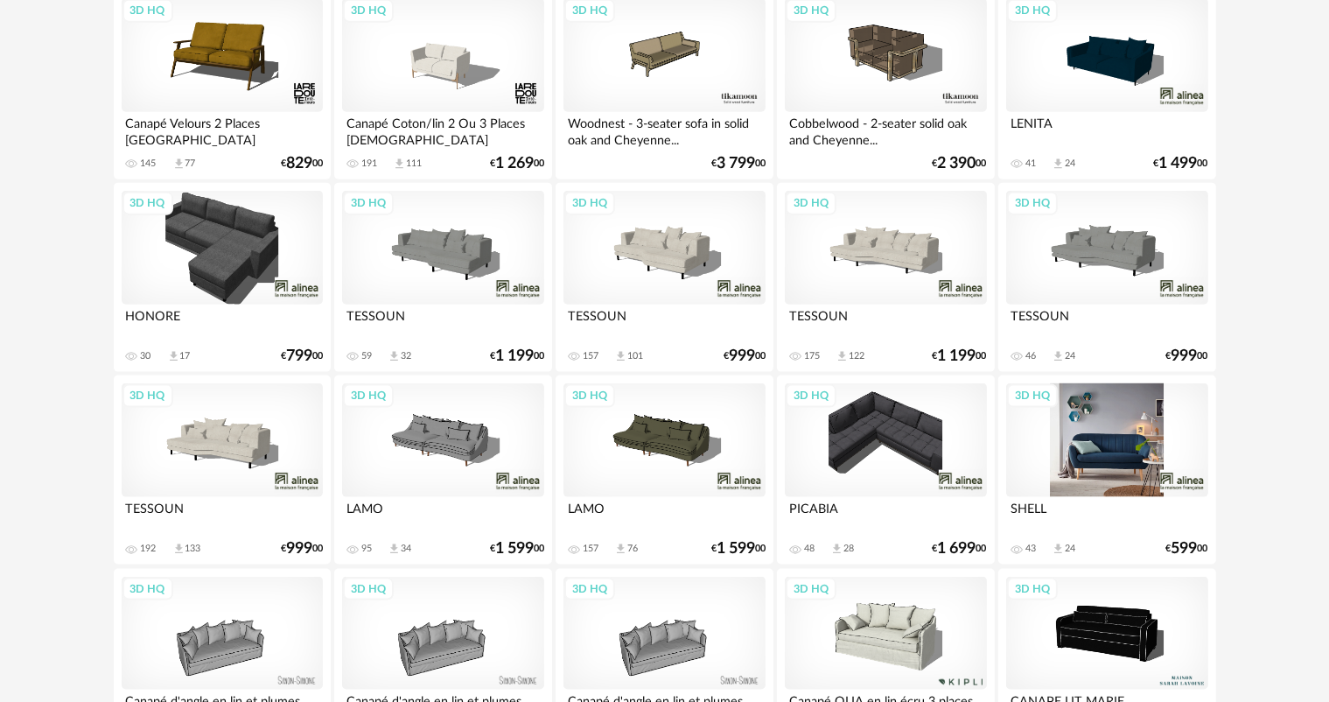
click at [1131, 455] on div "3D HQ" at bounding box center [1106, 440] width 201 height 114
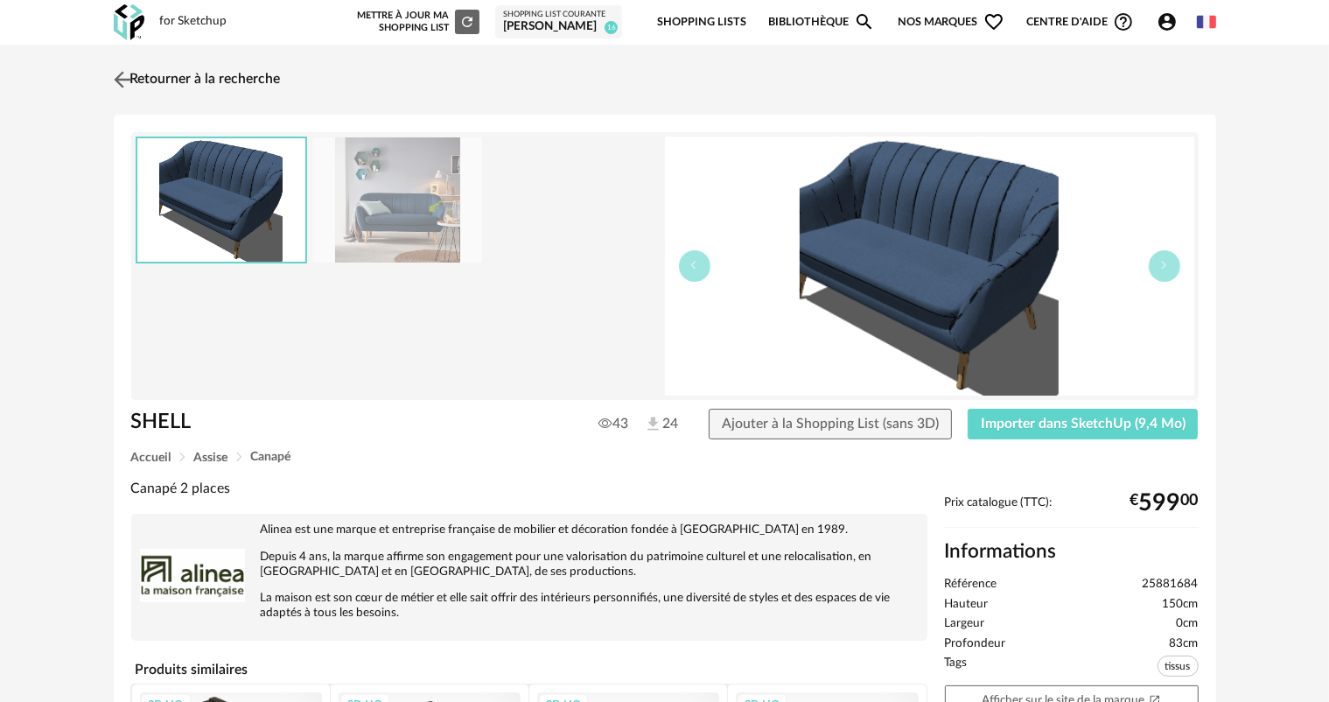
click at [123, 80] on img at bounding box center [121, 78] width 25 height 25
